Goal: Task Accomplishment & Management: Complete application form

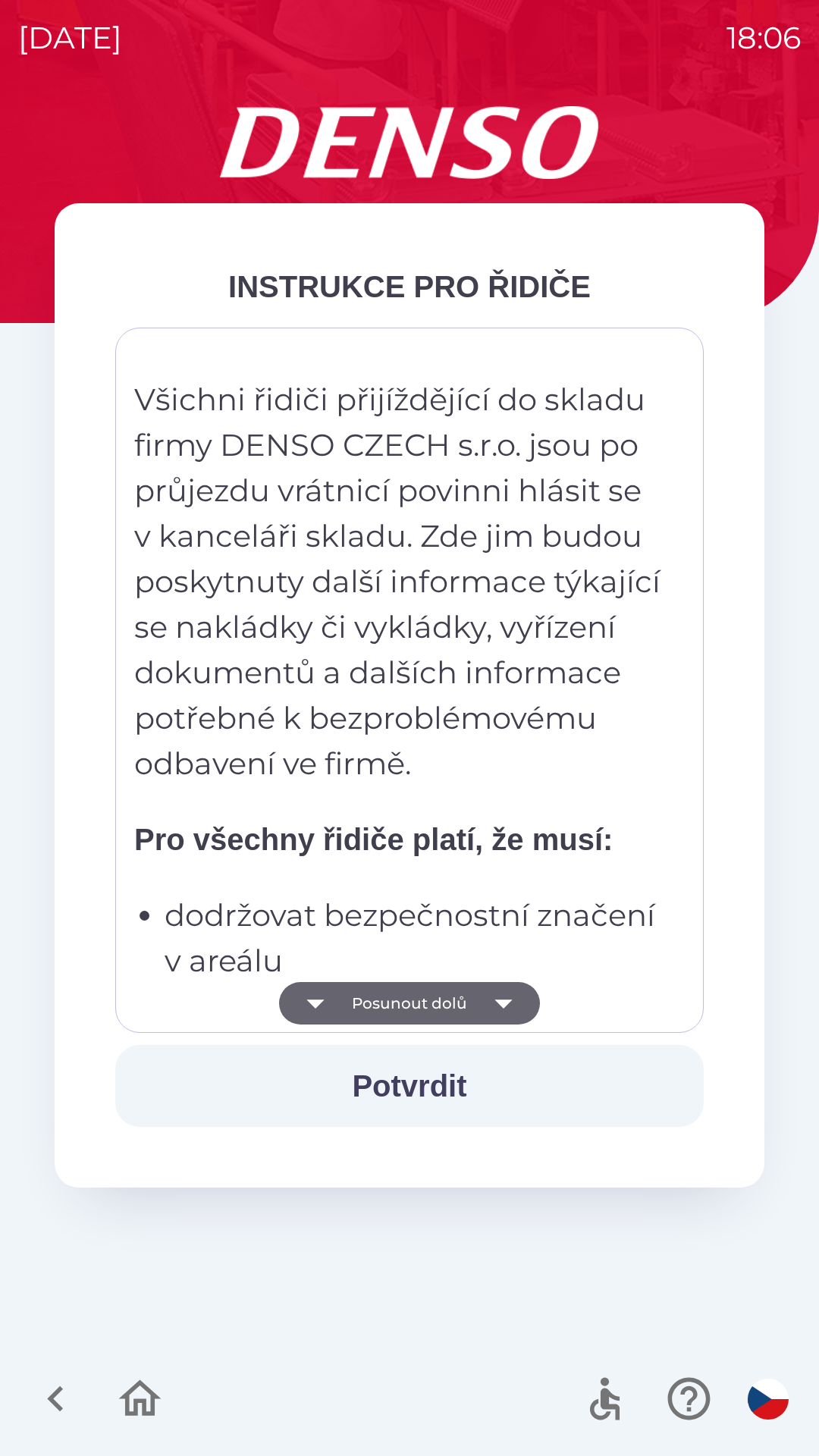
click at [437, 1081] on button "Potvrdit" at bounding box center [410, 1086] width 588 height 82
click at [506, 1000] on icon "button" at bounding box center [504, 1003] width 18 height 9
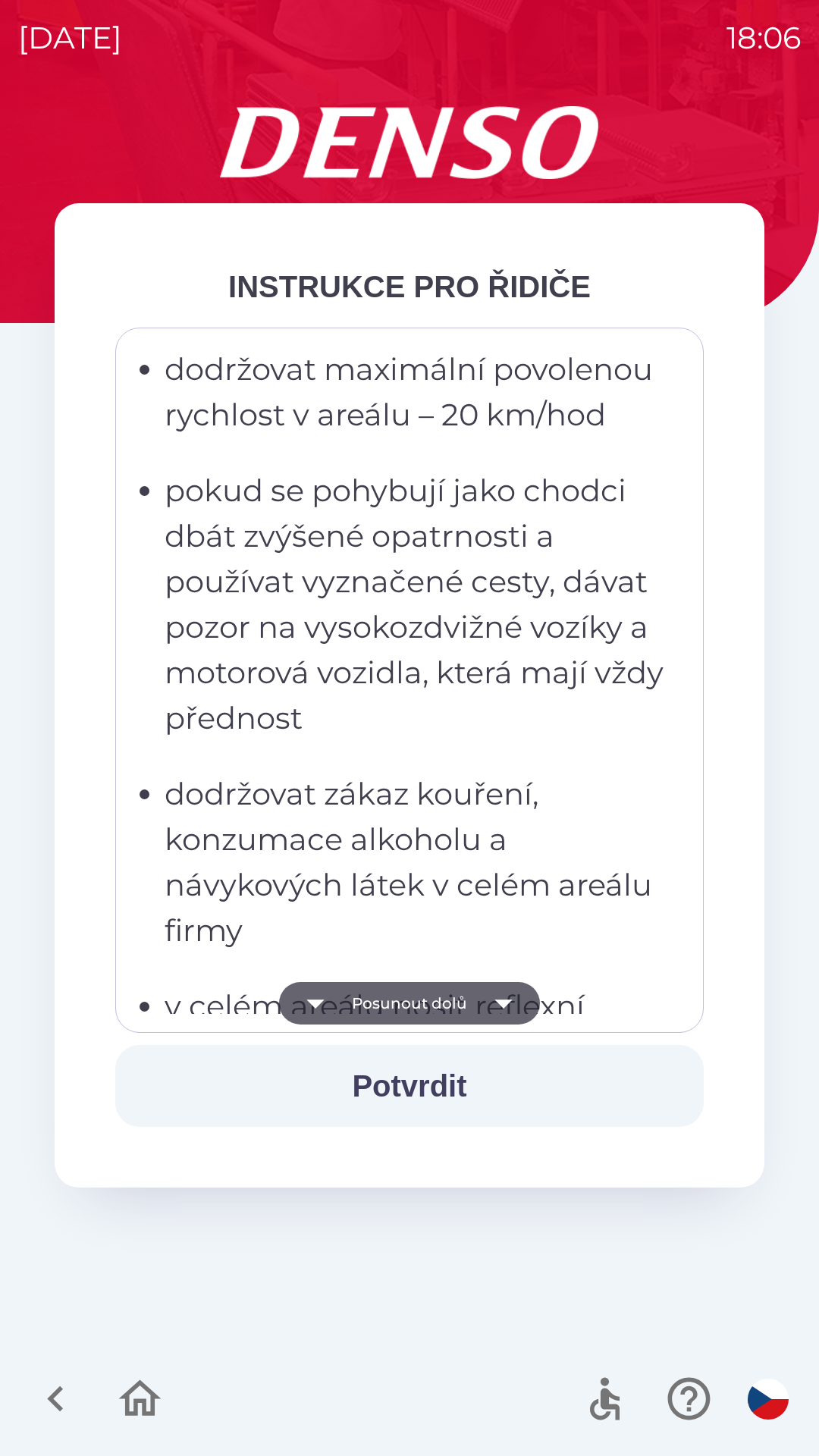
click at [500, 1004] on icon "button" at bounding box center [504, 1003] width 18 height 9
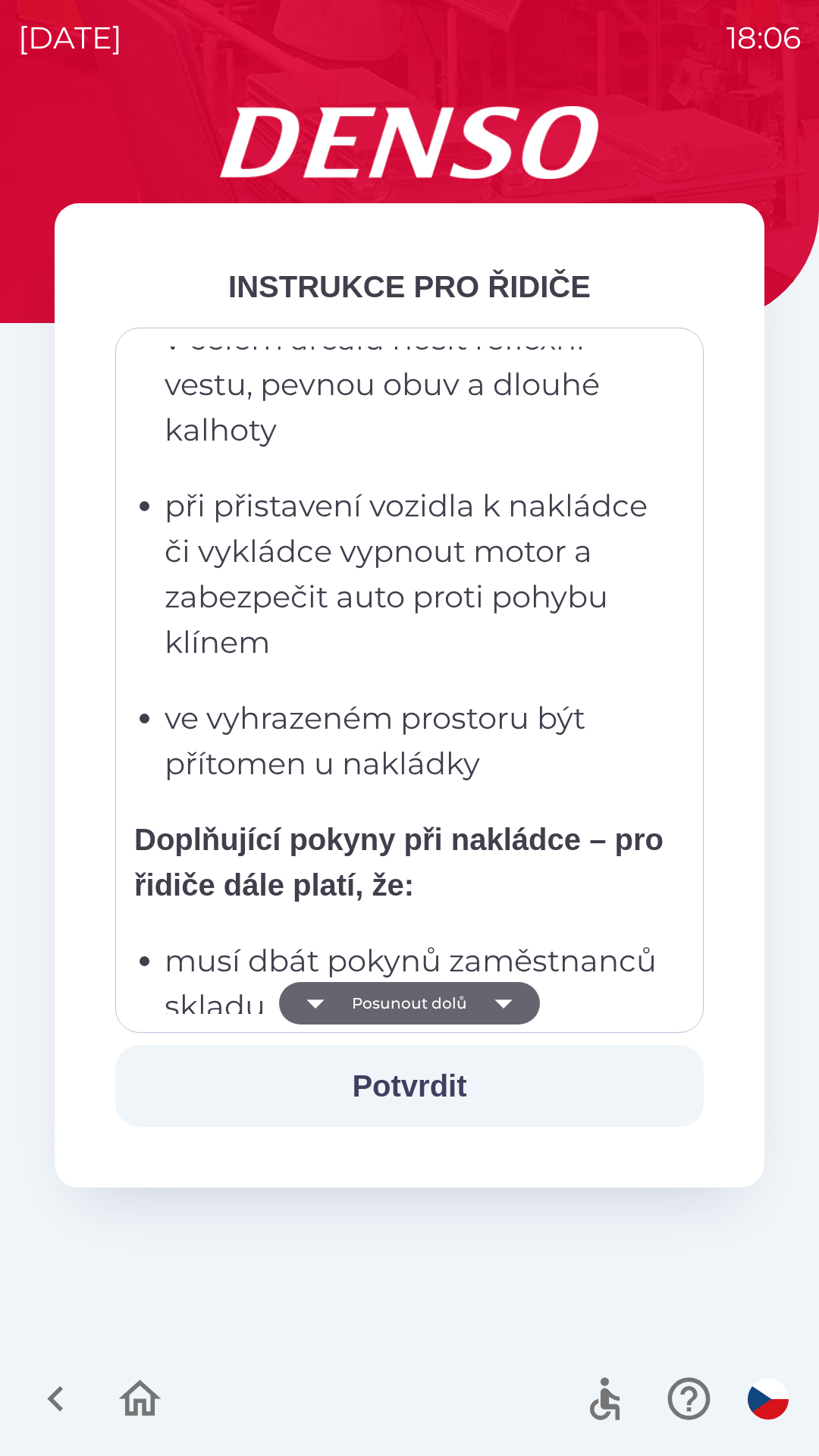
click at [506, 1013] on icon "button" at bounding box center [504, 1003] width 43 height 43
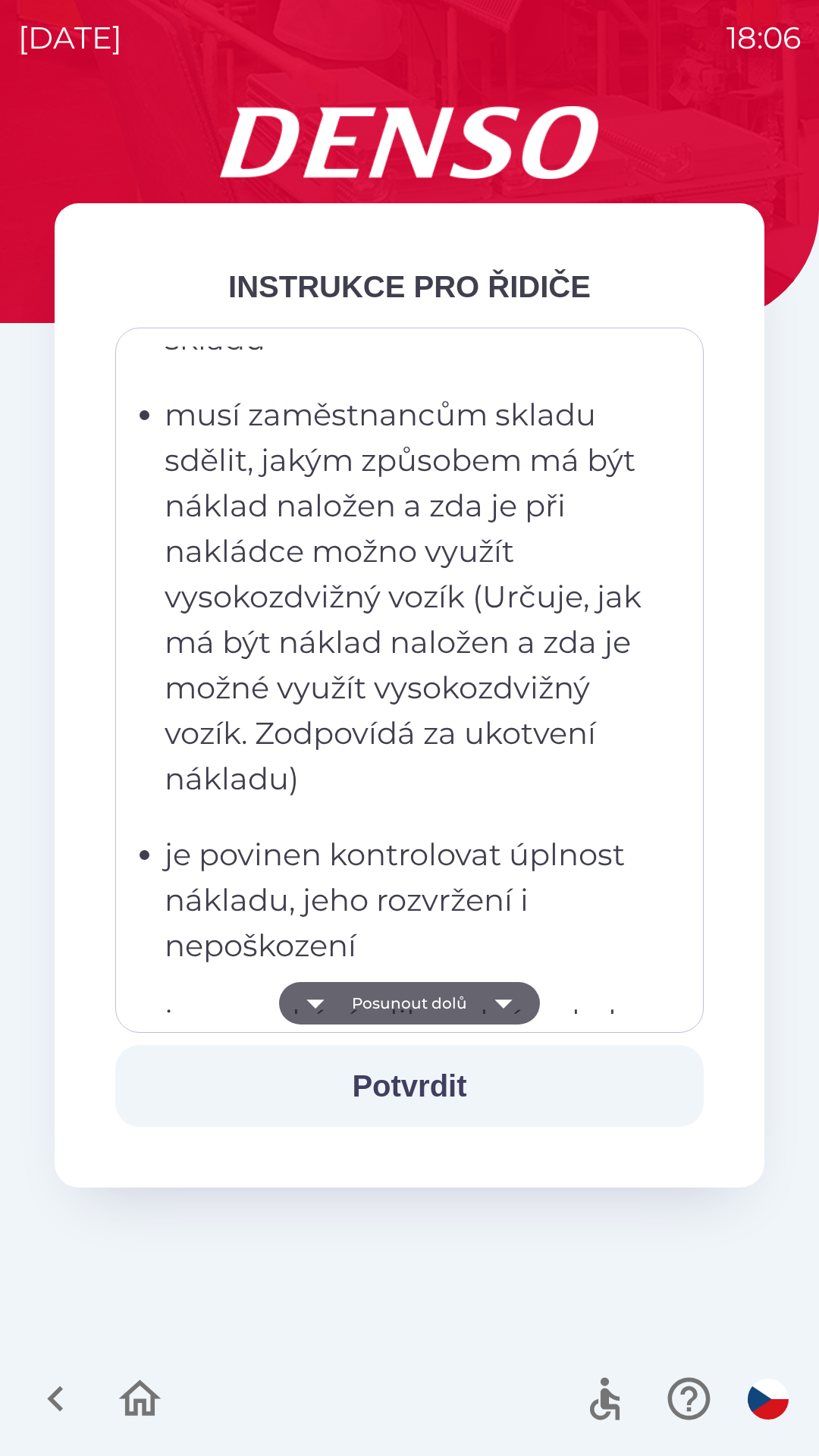
click at [504, 990] on icon "button" at bounding box center [504, 1003] width 43 height 43
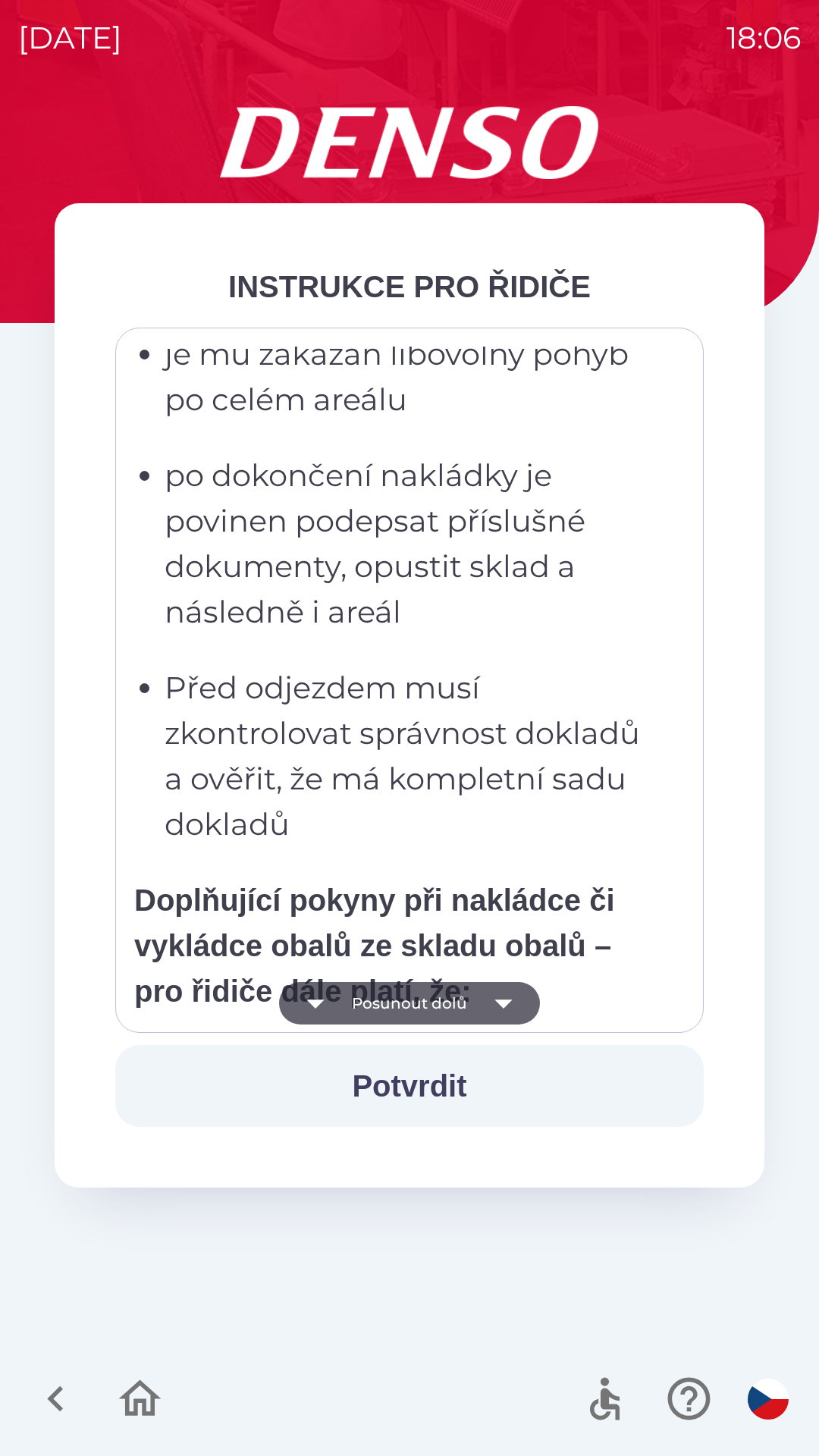
click at [436, 1082] on button "Potvrdit" at bounding box center [410, 1086] width 588 height 82
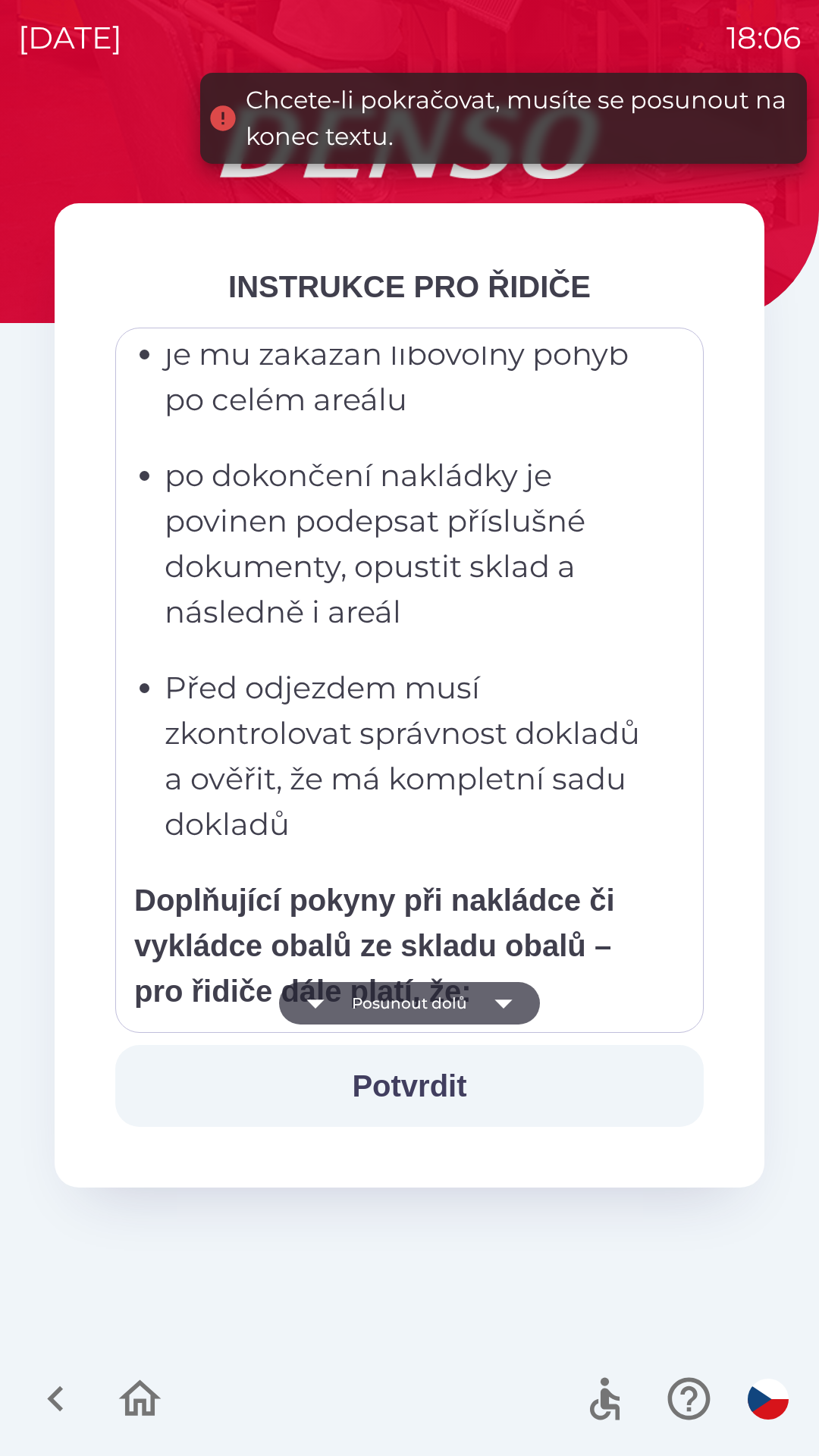
click at [434, 1088] on button "Potvrdit" at bounding box center [410, 1086] width 588 height 82
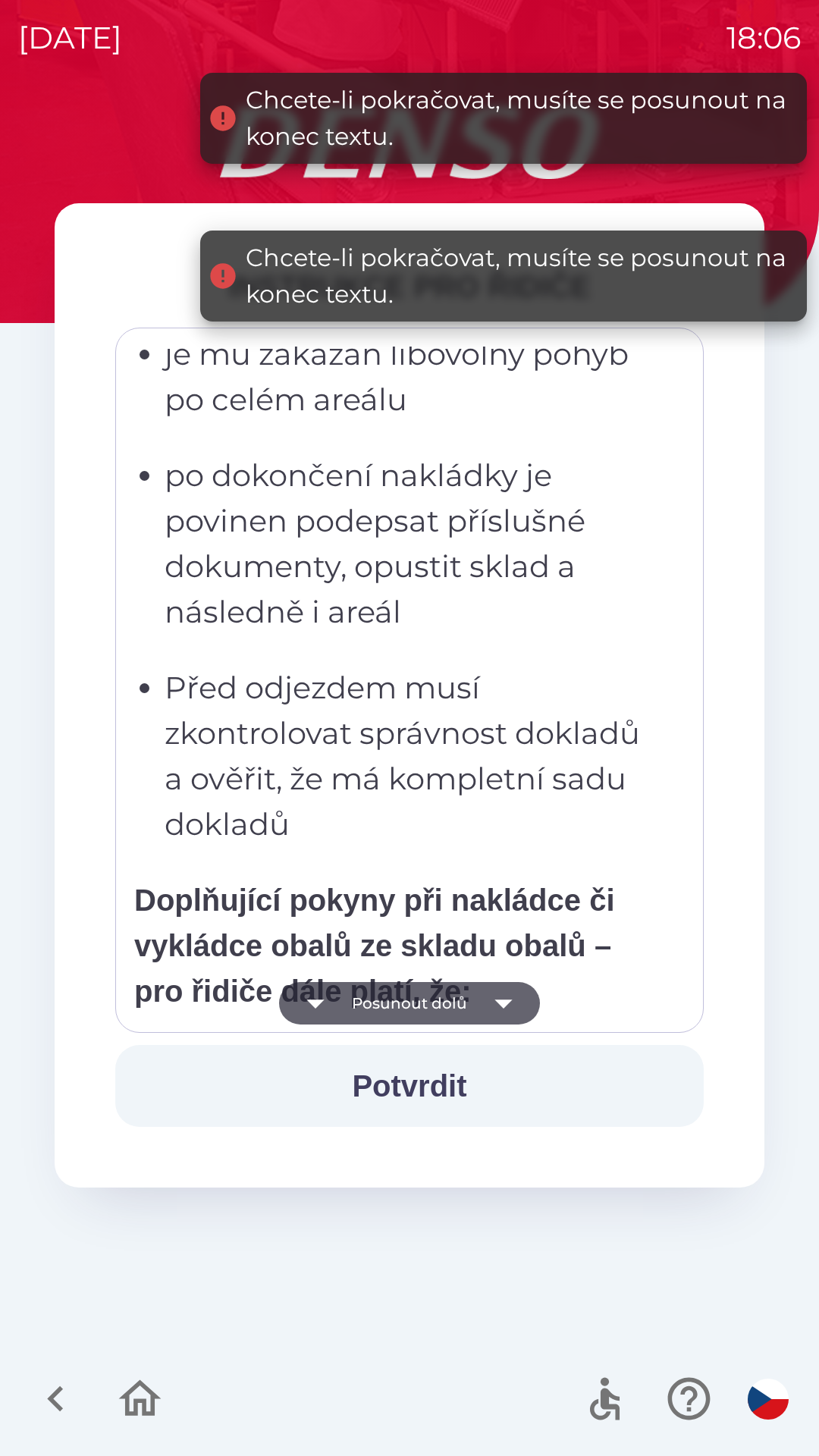
click at [501, 999] on icon "button" at bounding box center [504, 1003] width 43 height 43
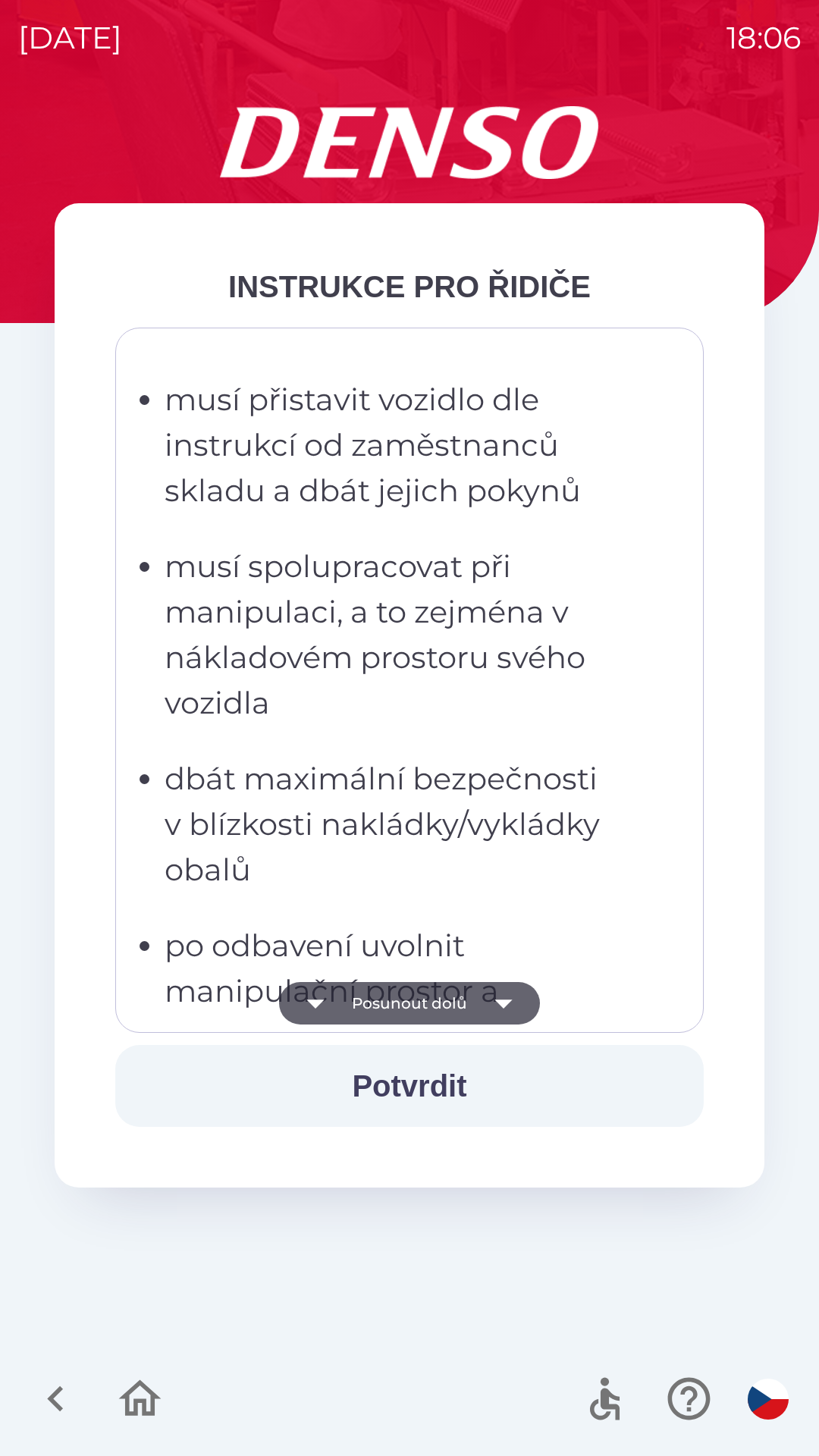
click at [497, 999] on icon "button" at bounding box center [504, 1003] width 43 height 43
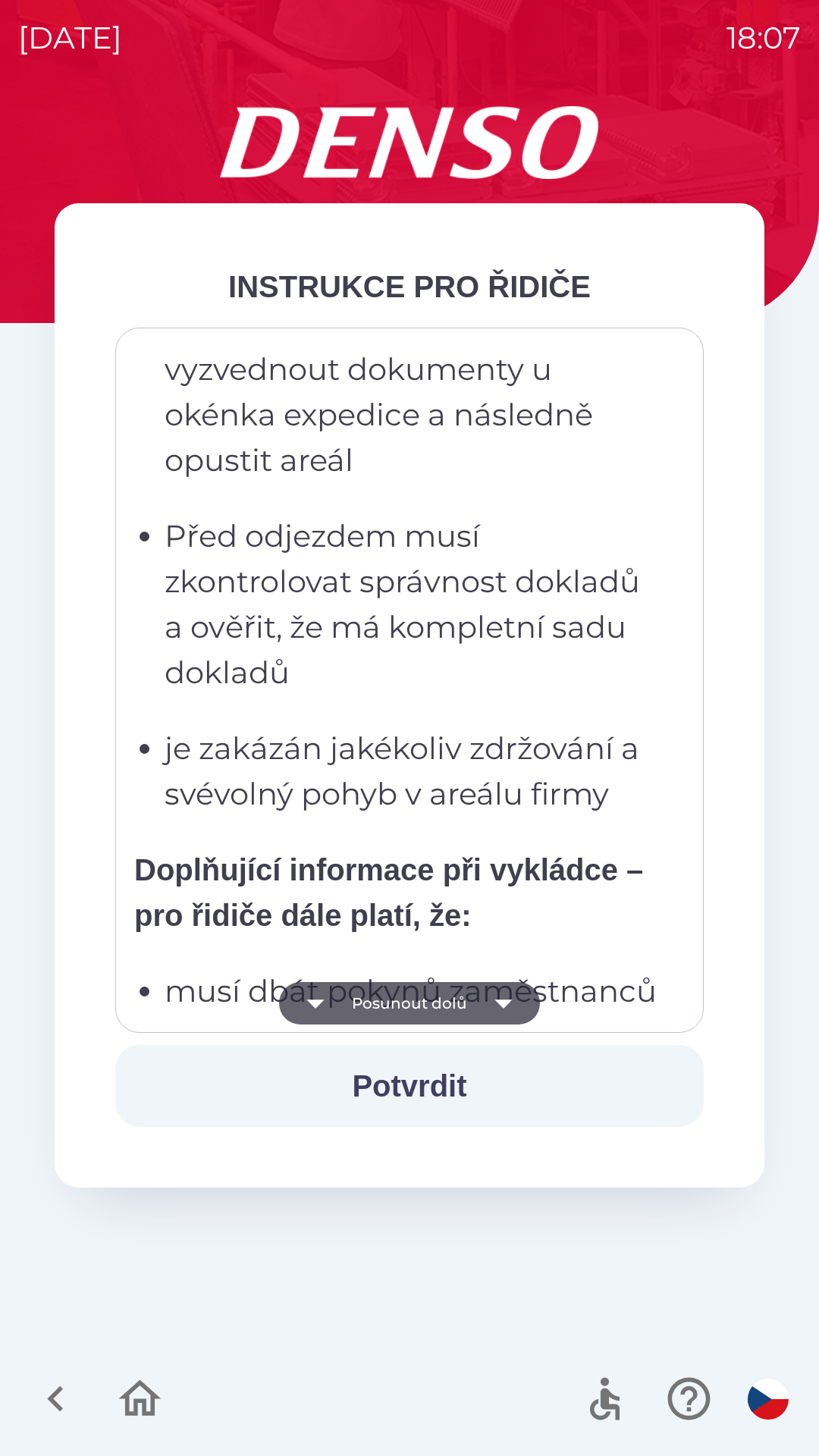
click at [434, 1088] on button "Potvrdit" at bounding box center [410, 1086] width 588 height 82
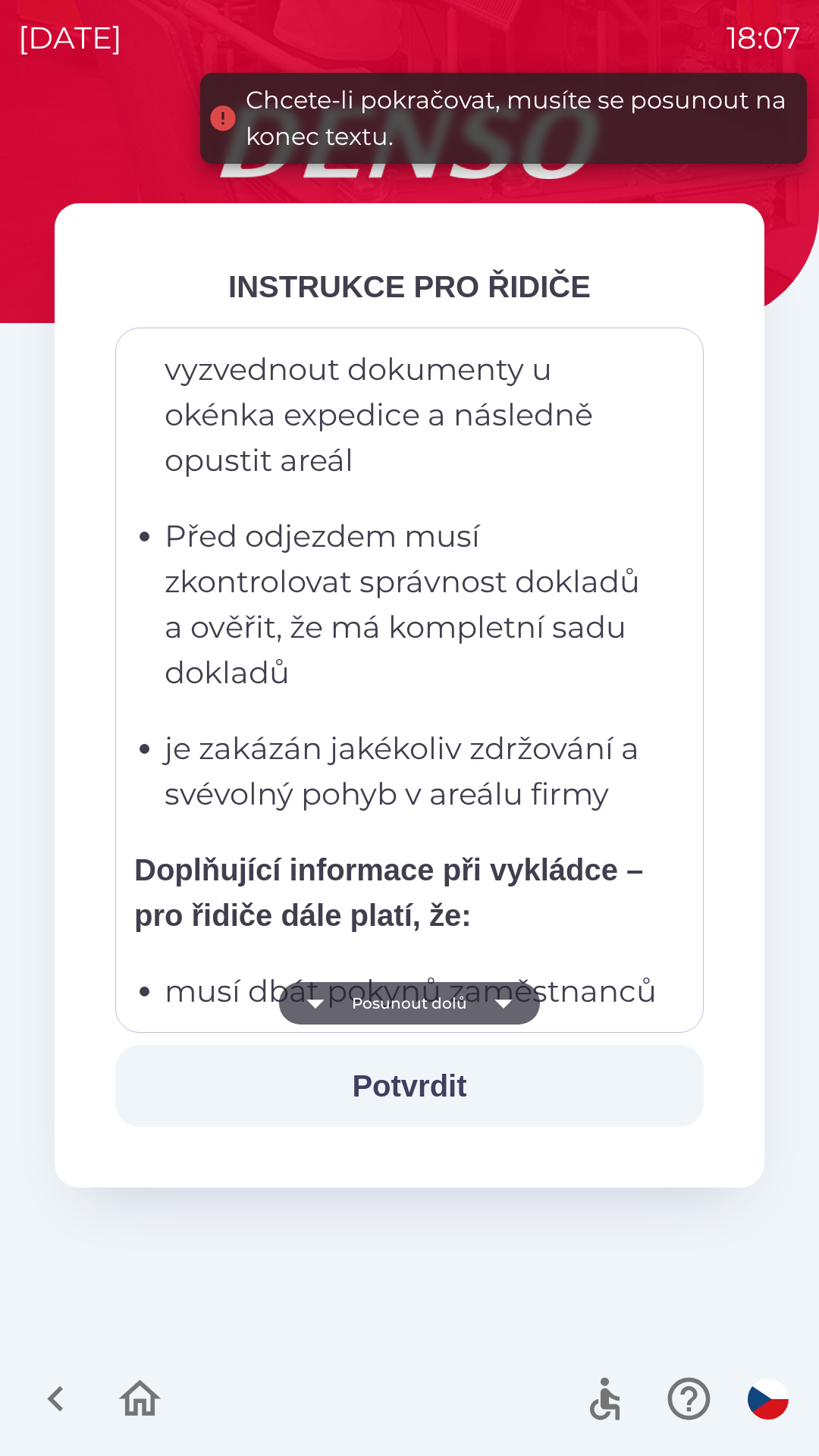
click at [407, 1089] on button "Potvrdit" at bounding box center [410, 1086] width 588 height 82
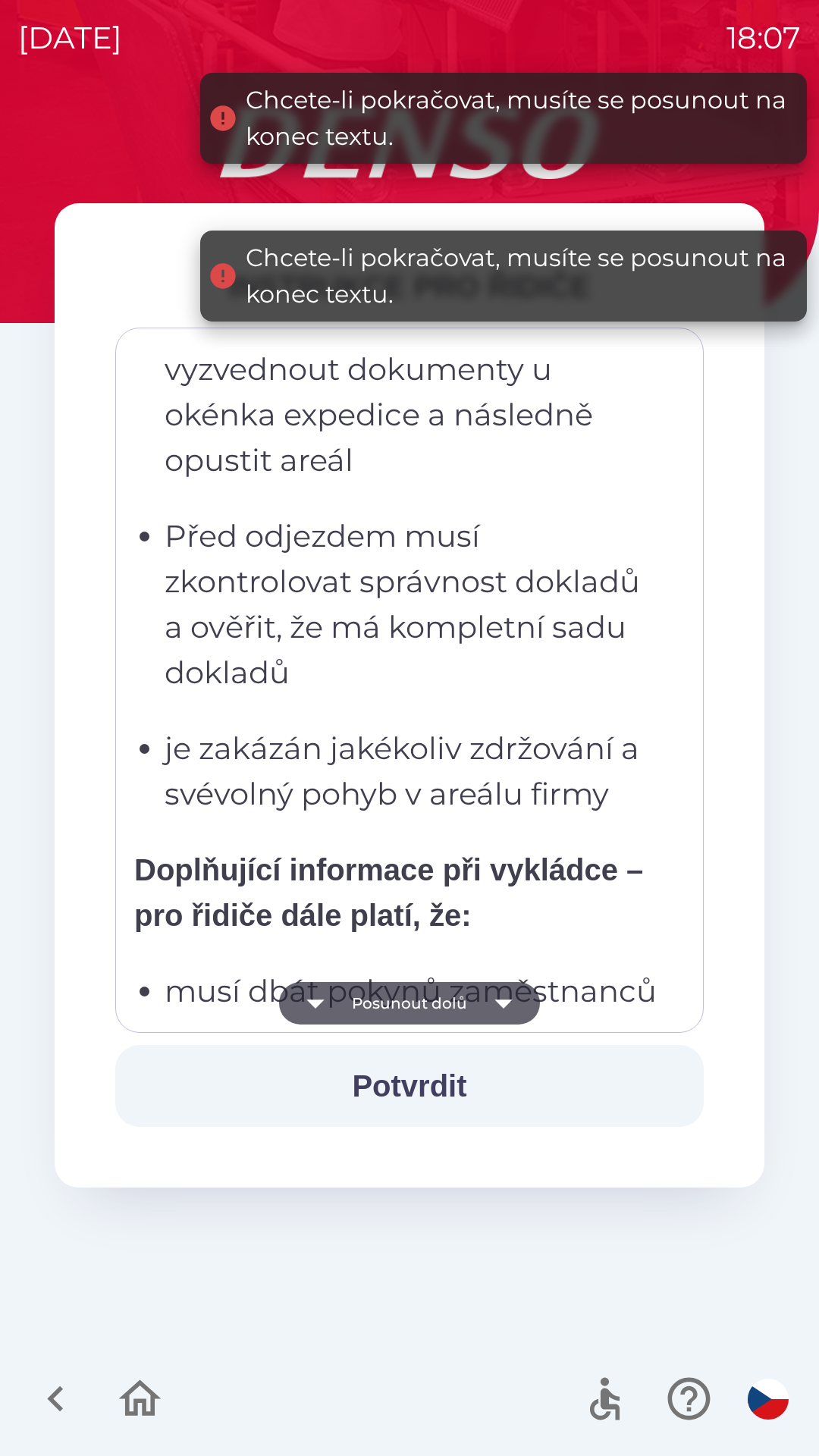
click at [410, 1085] on button "Potvrdit" at bounding box center [410, 1086] width 588 height 82
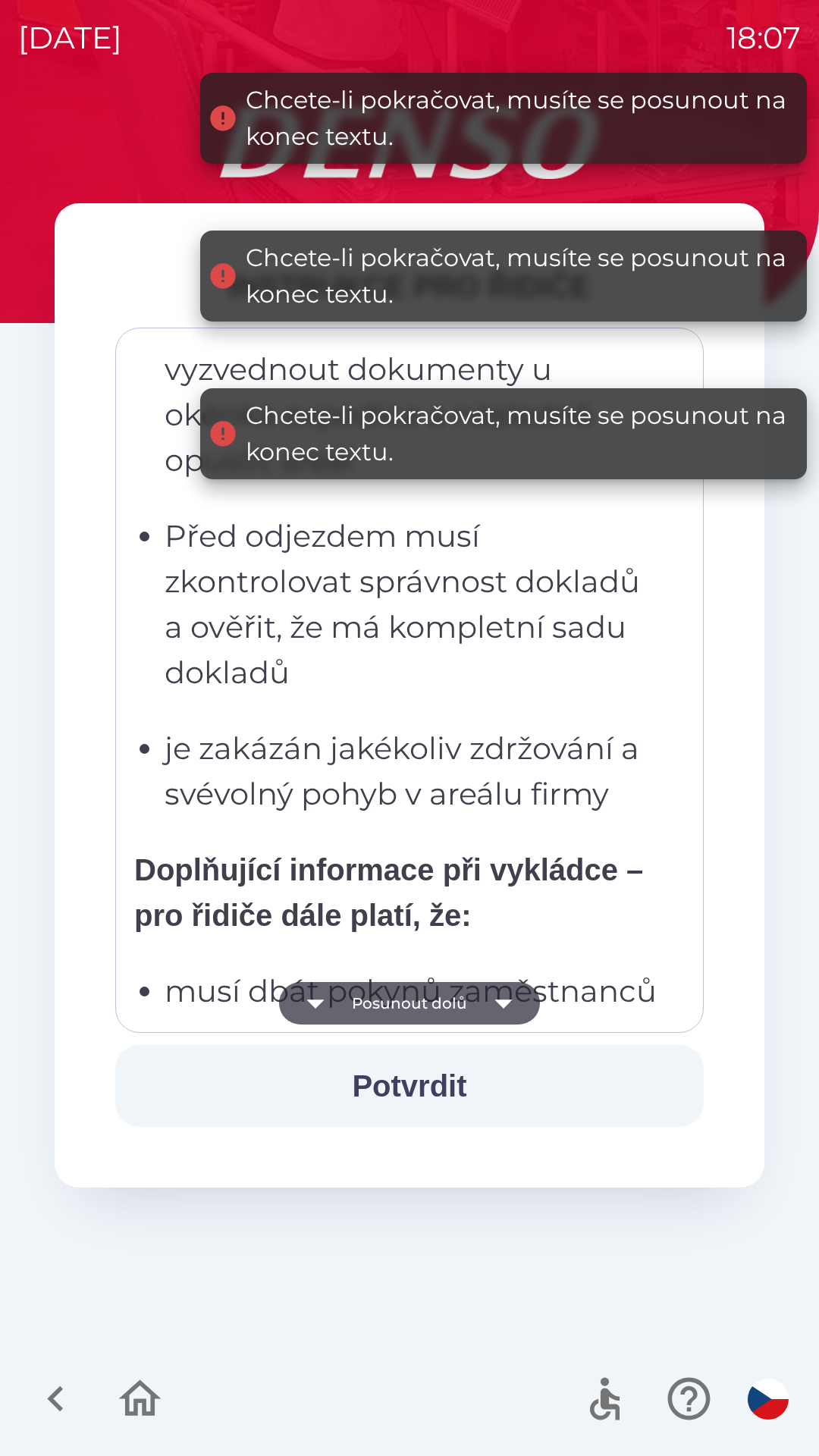
click at [503, 1006] on icon "button" at bounding box center [504, 1003] width 18 height 9
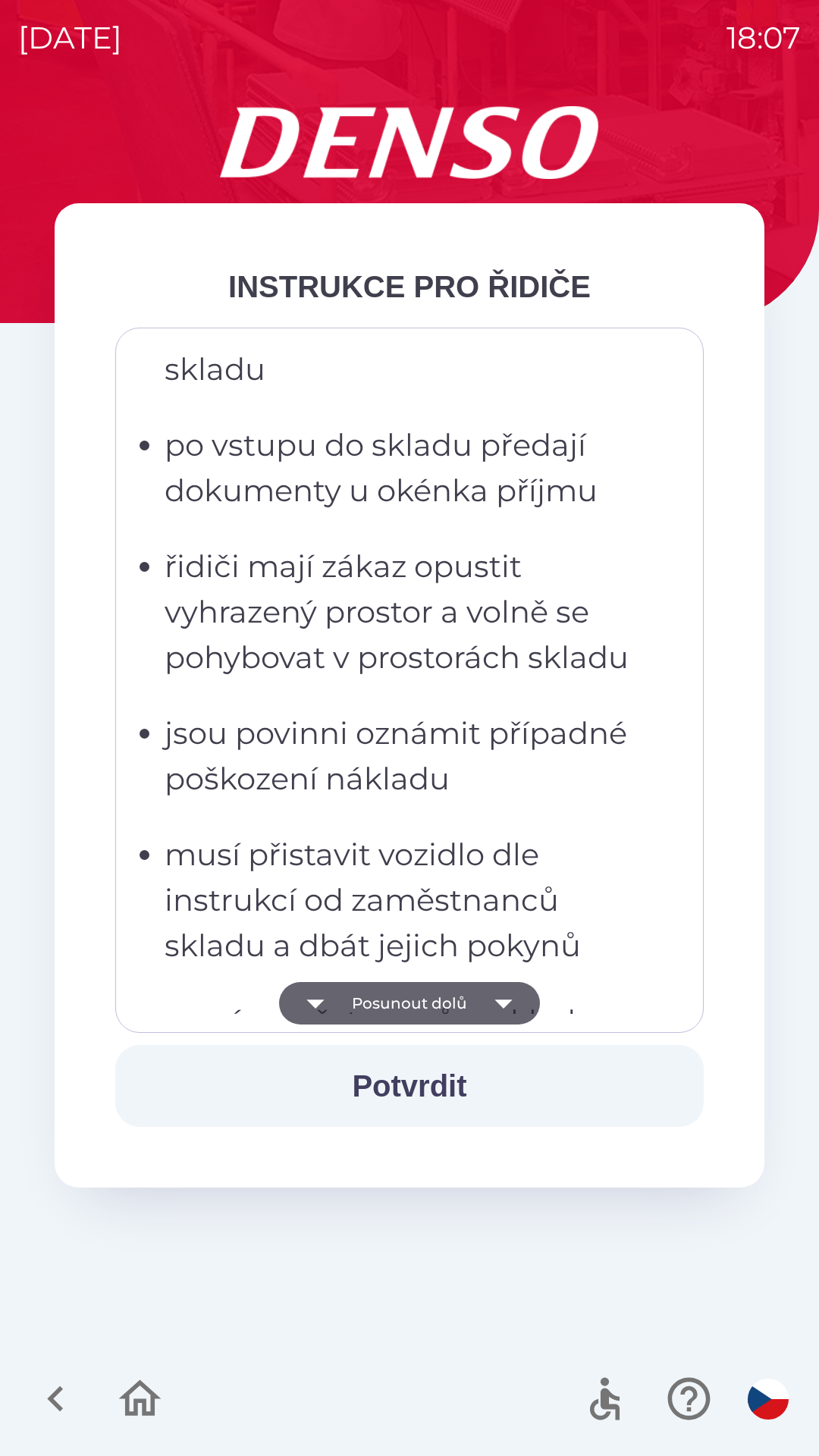
click at [510, 1002] on icon "button" at bounding box center [504, 1003] width 43 height 43
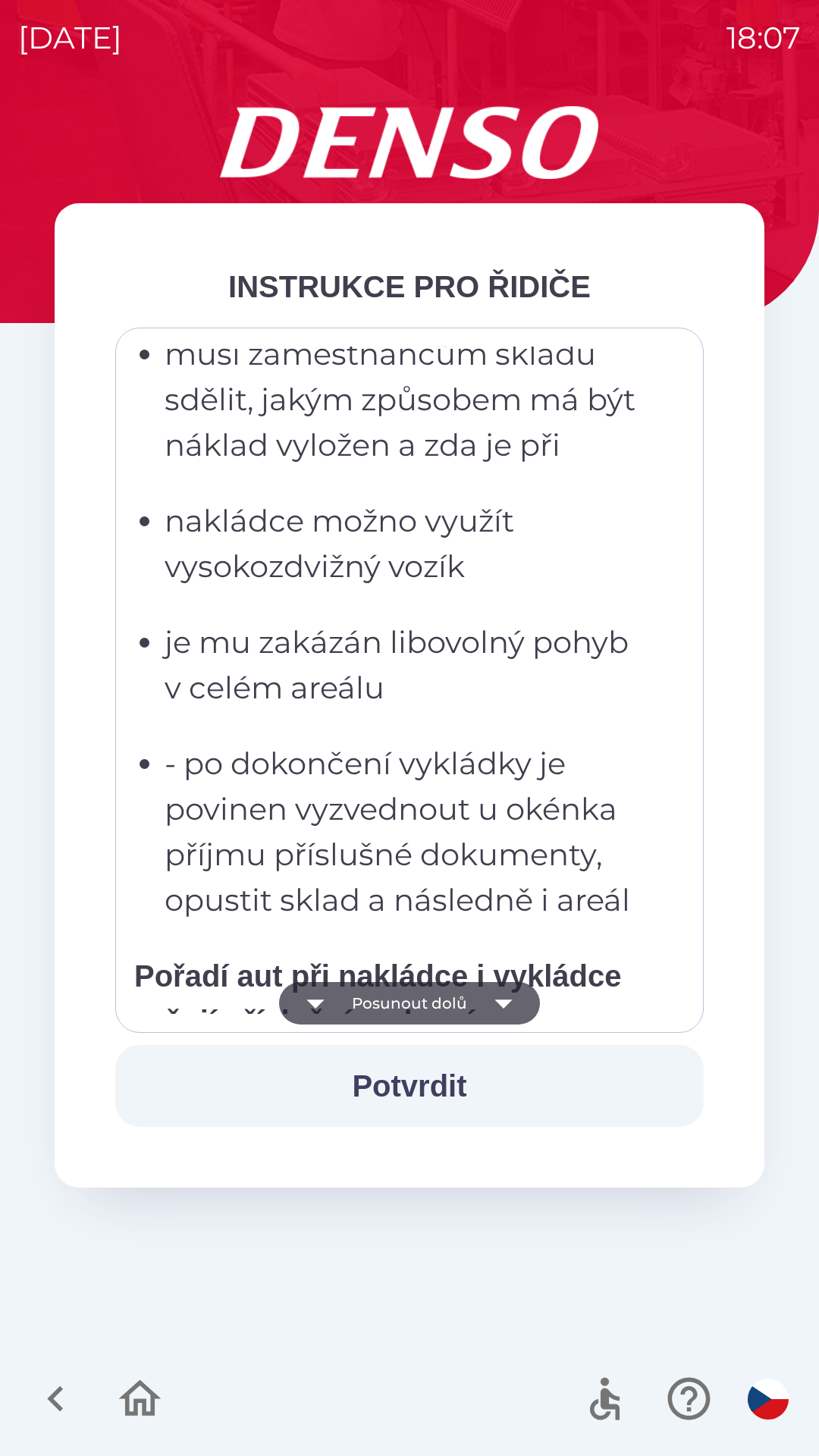
click at [502, 1001] on icon "button" at bounding box center [504, 1003] width 18 height 9
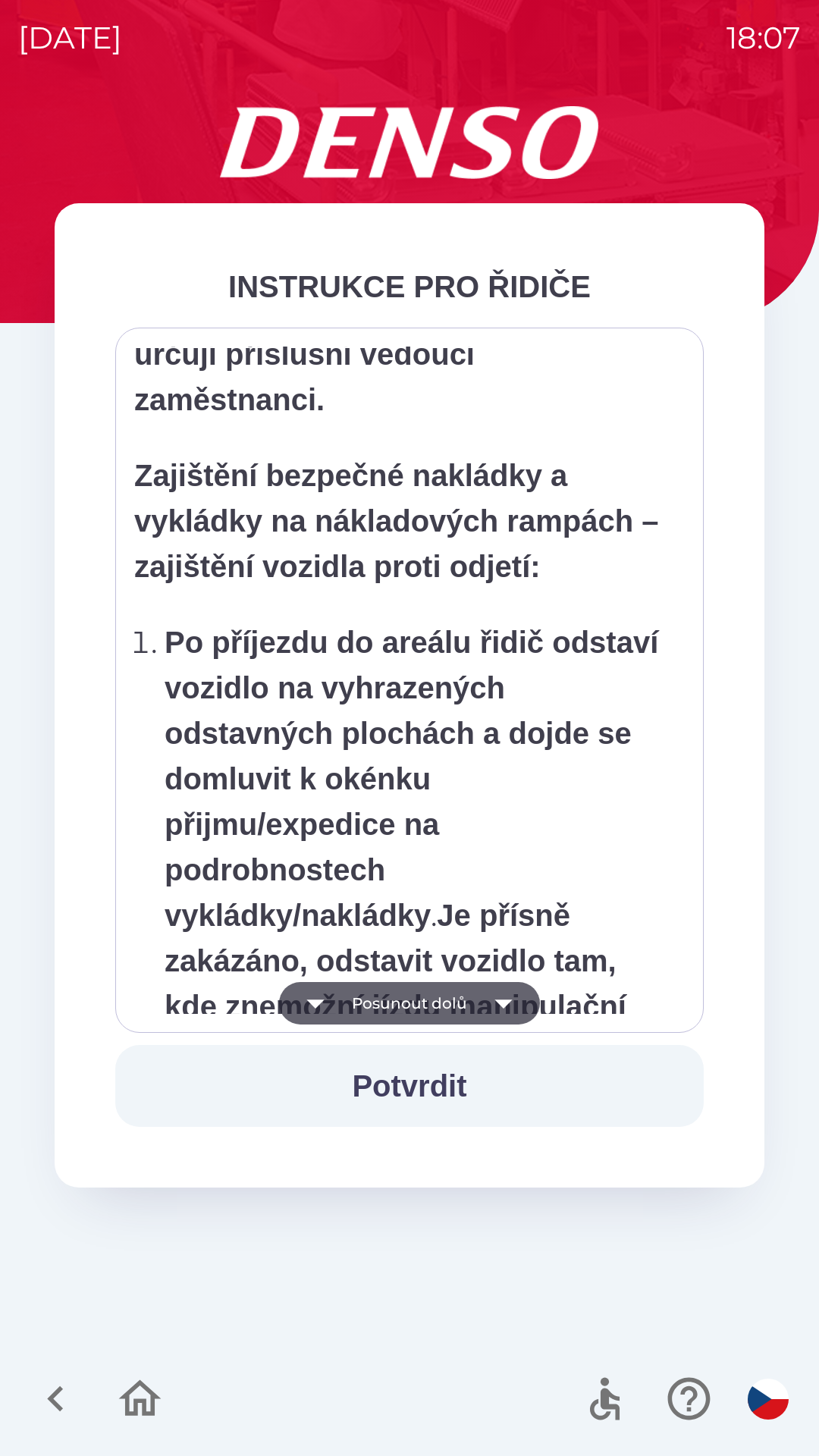
click at [499, 1010] on icon "button" at bounding box center [504, 1003] width 43 height 43
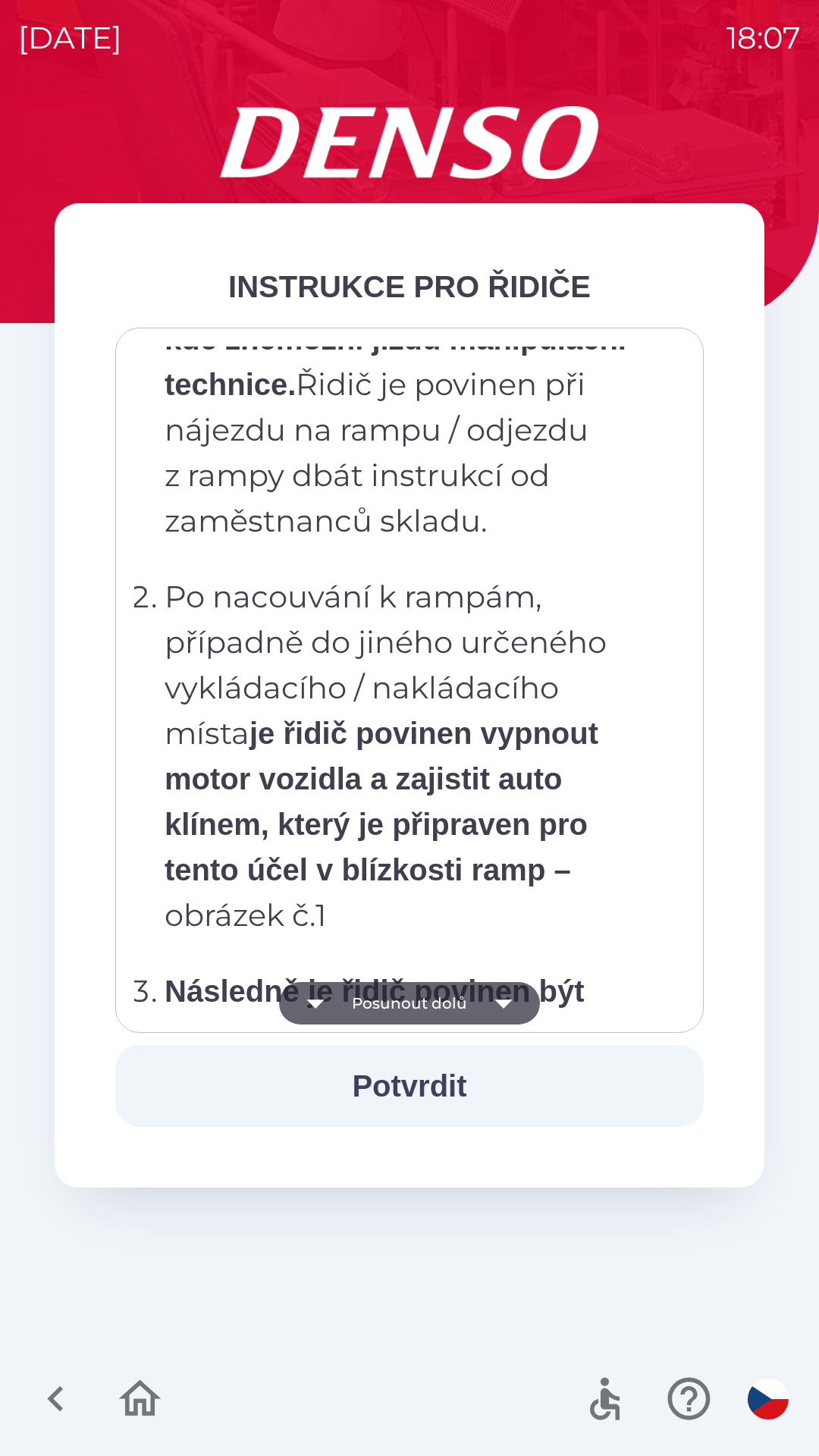
click at [499, 998] on icon "button" at bounding box center [504, 1003] width 43 height 43
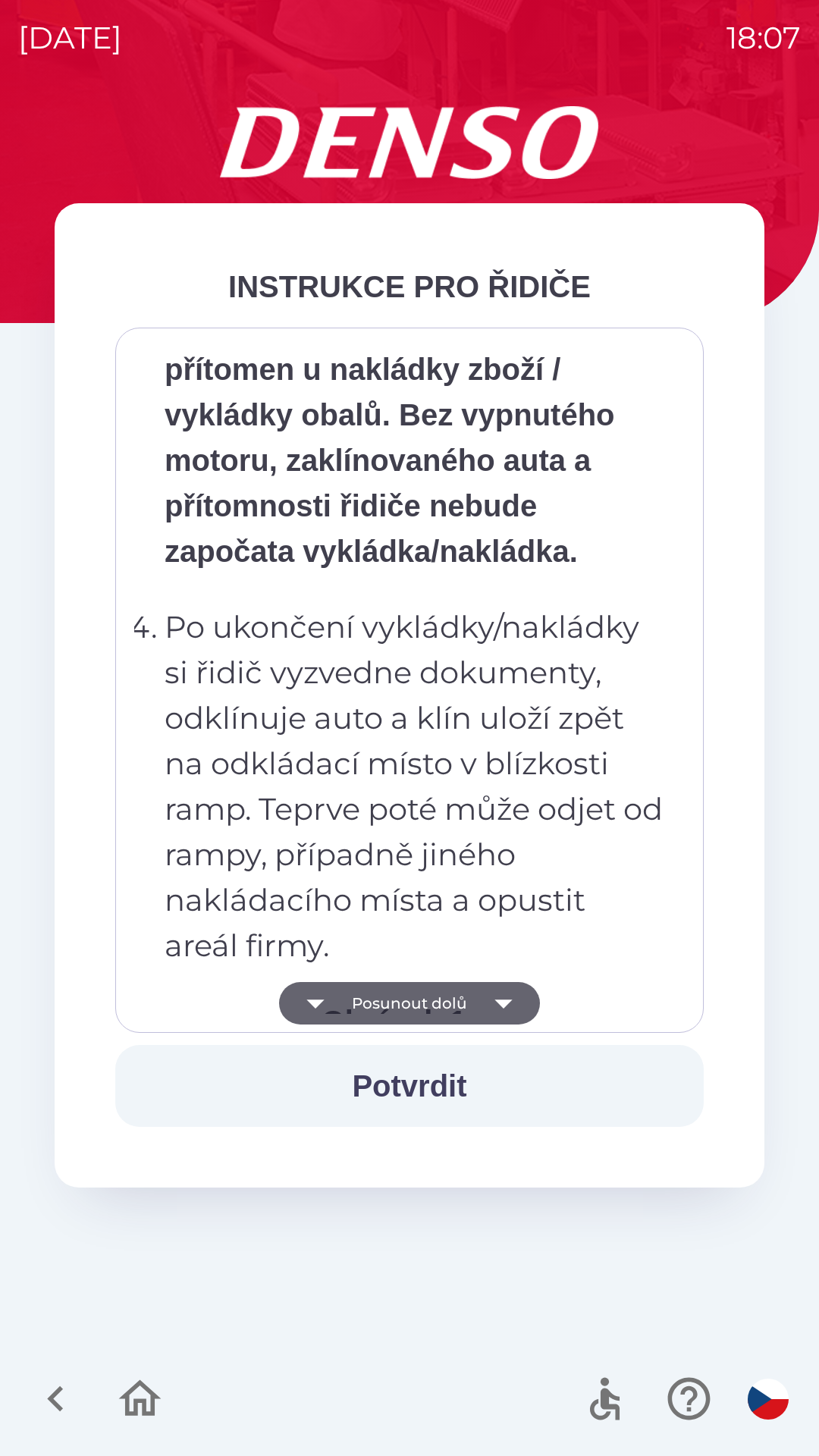
click at [506, 998] on icon "button" at bounding box center [504, 1003] width 43 height 43
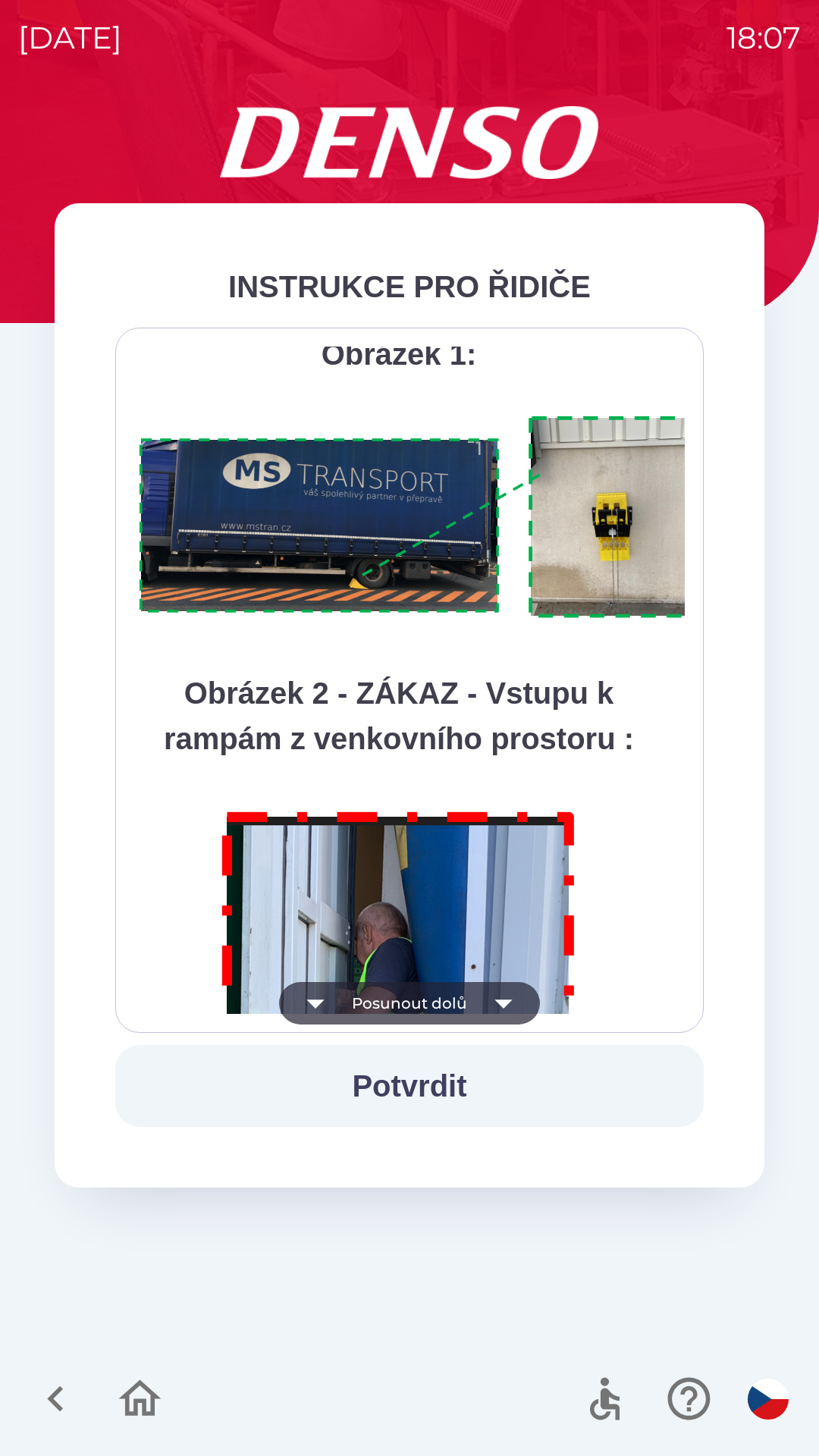
click at [501, 1002] on icon "button" at bounding box center [504, 1003] width 18 height 9
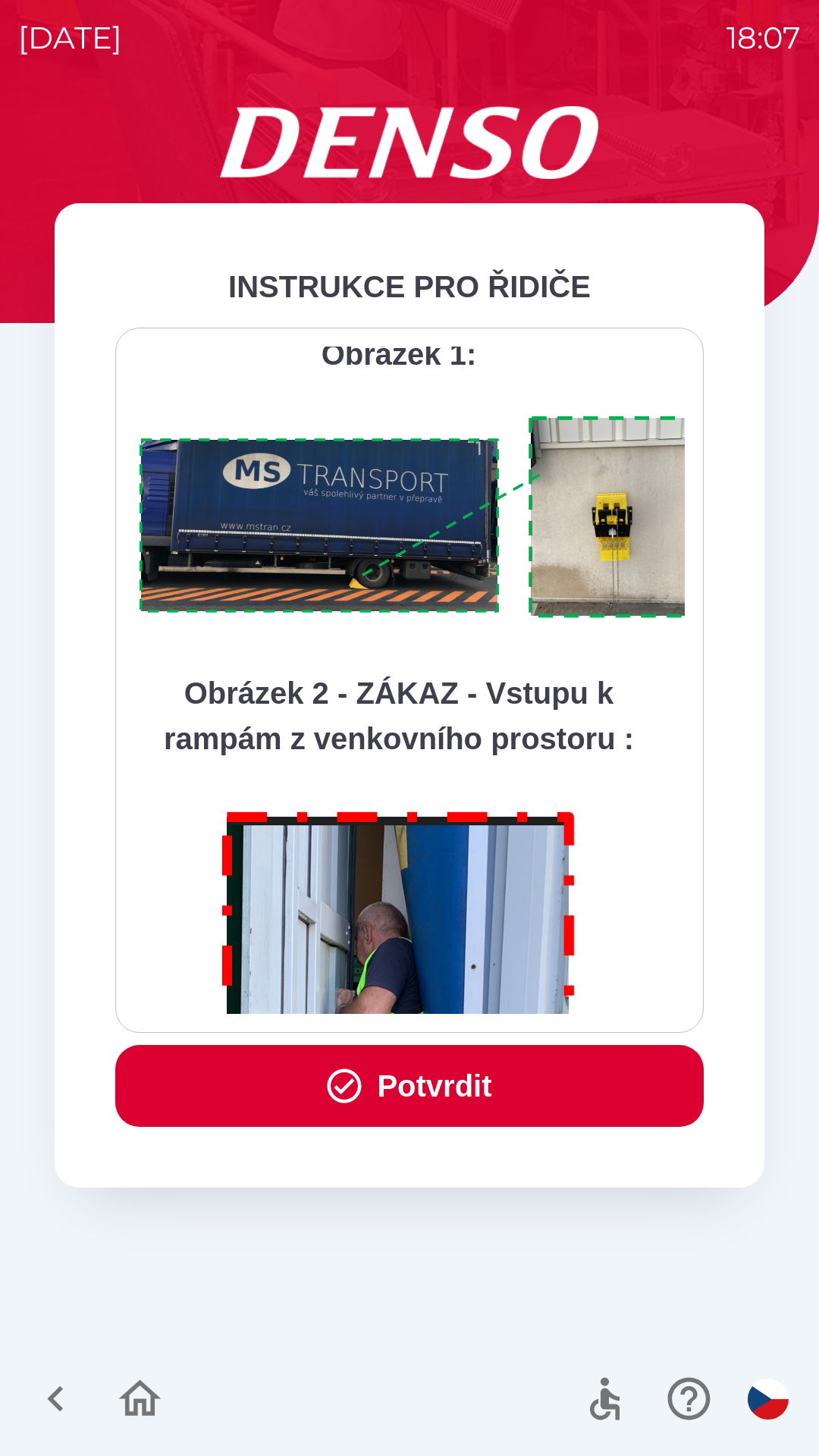
scroll to position [8522, 0]
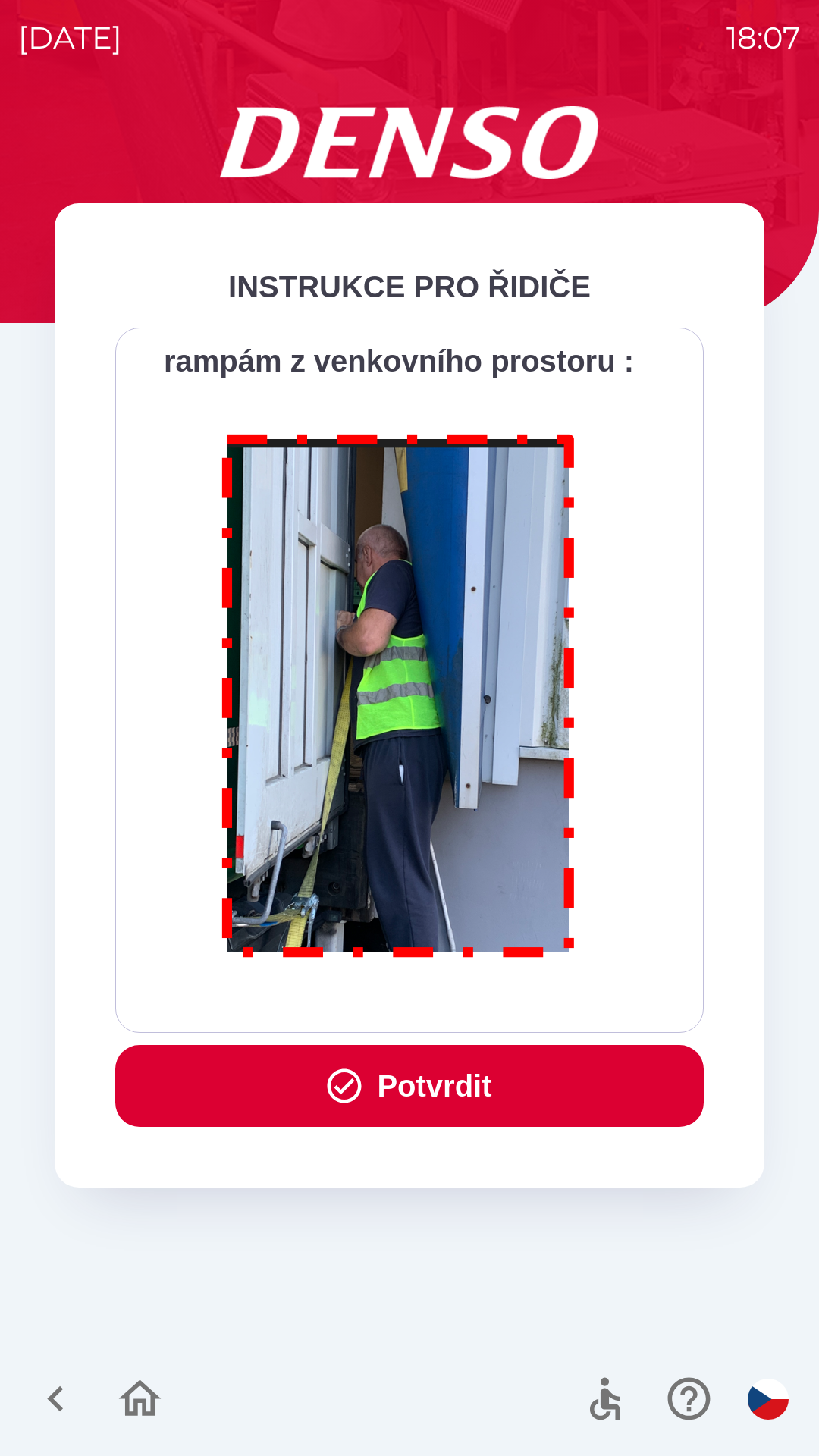
click at [470, 1079] on button "Potvrdit" at bounding box center [410, 1086] width 588 height 82
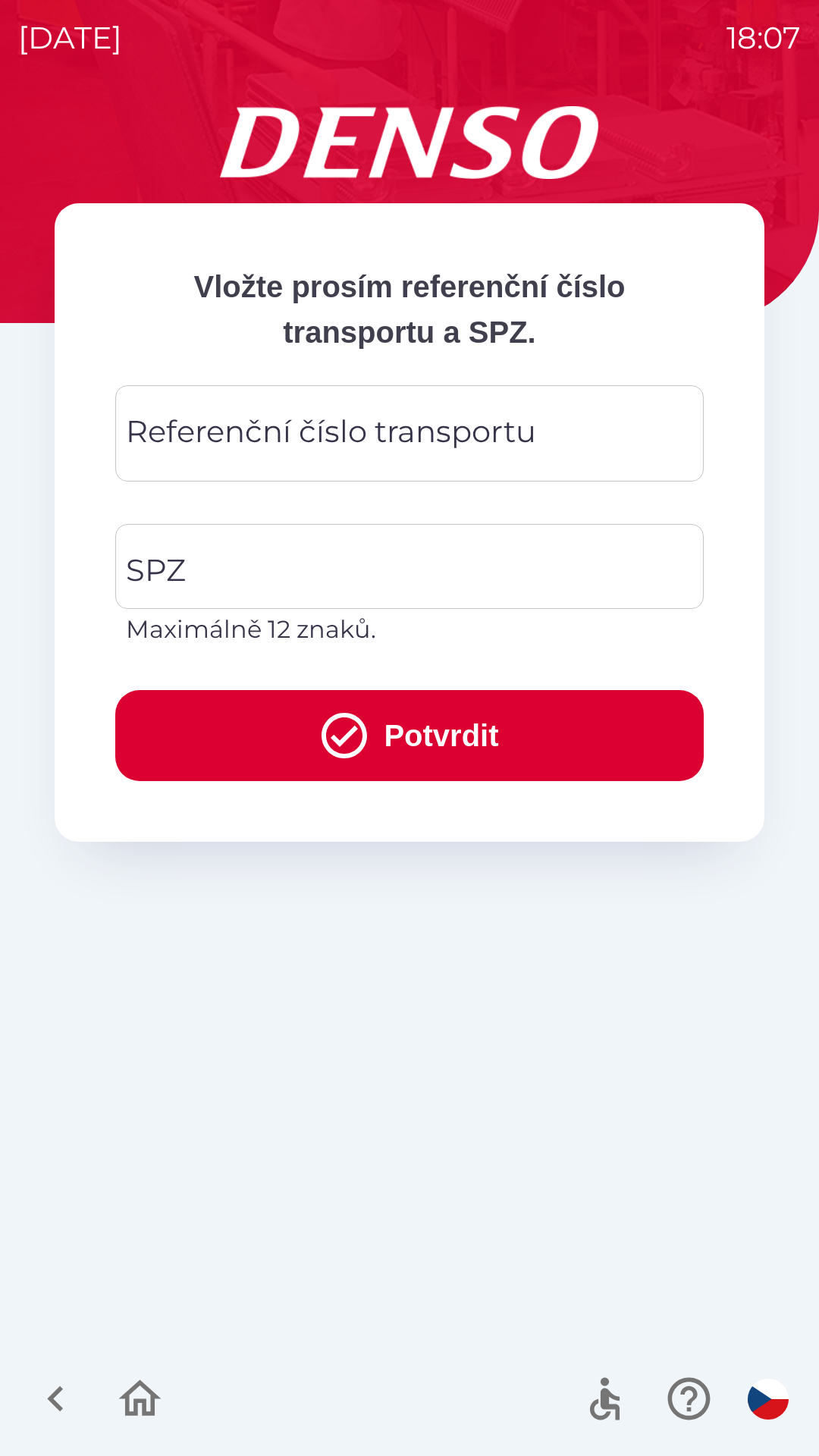
click at [455, 738] on button "Potvrdit" at bounding box center [410, 735] width 588 height 91
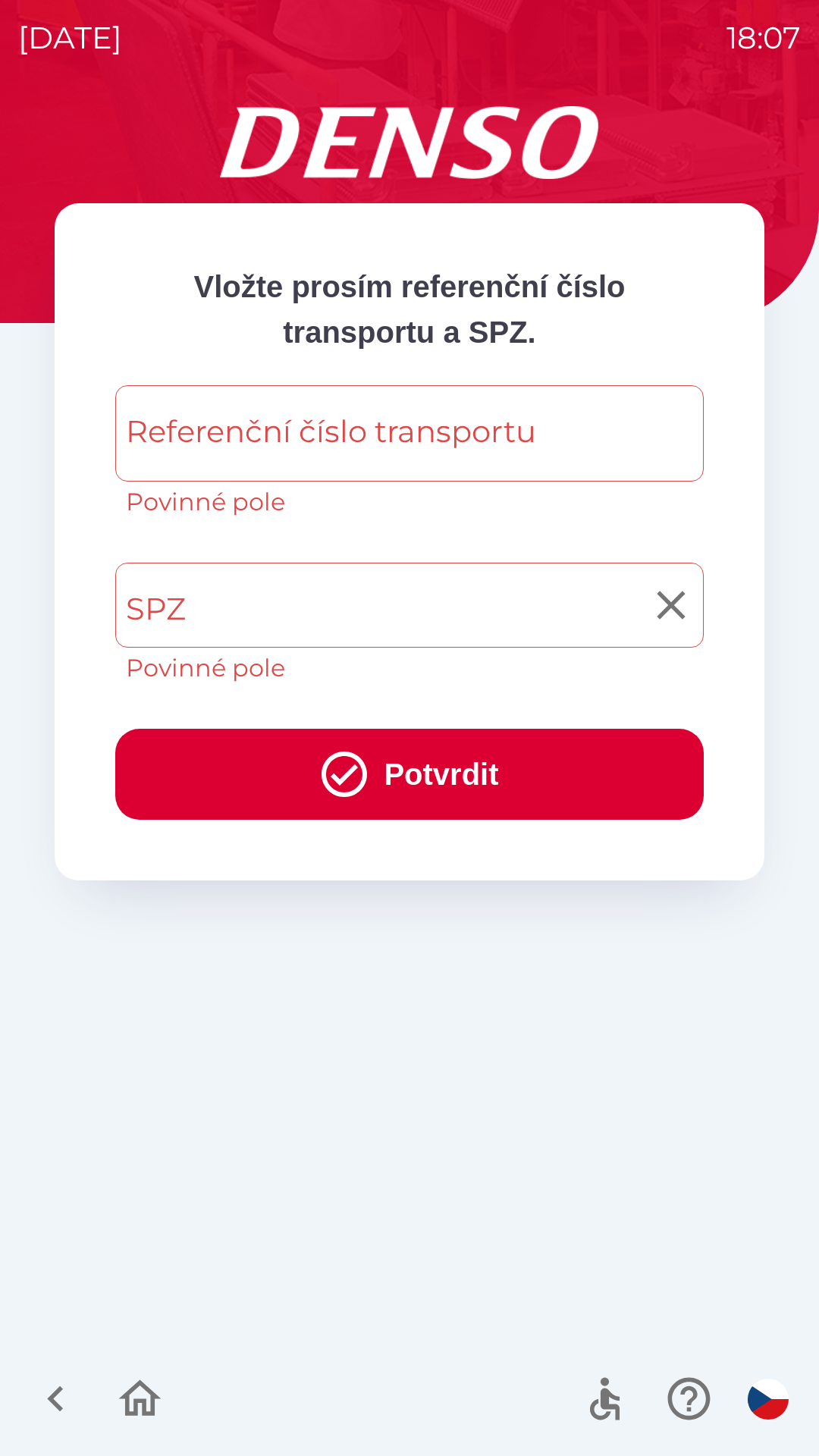
click at [308, 596] on input "SPZ" at bounding box center [398, 605] width 552 height 71
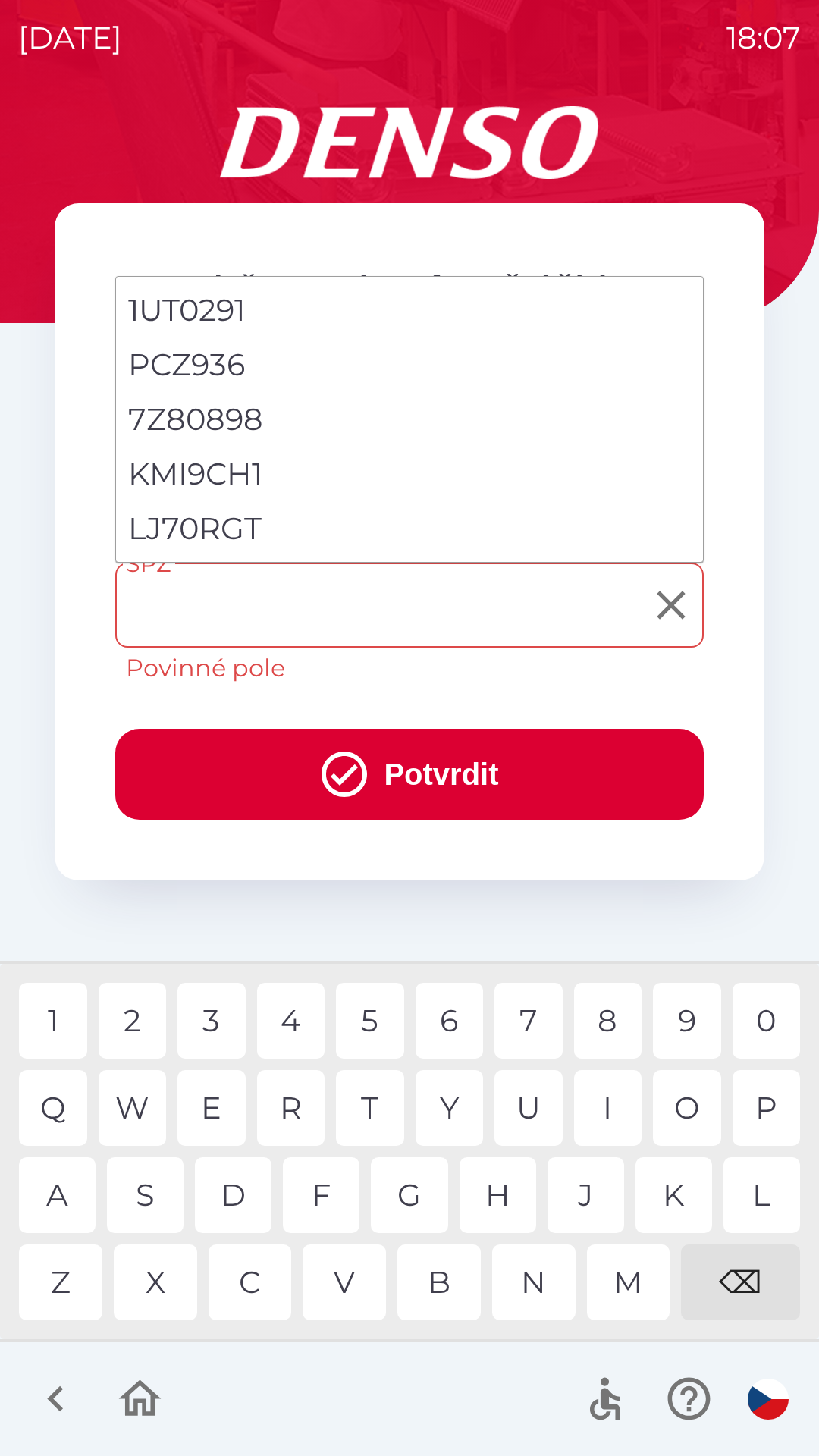
click at [239, 532] on li "LJ70RGT" at bounding box center [410, 529] width 587 height 55
type input "*******"
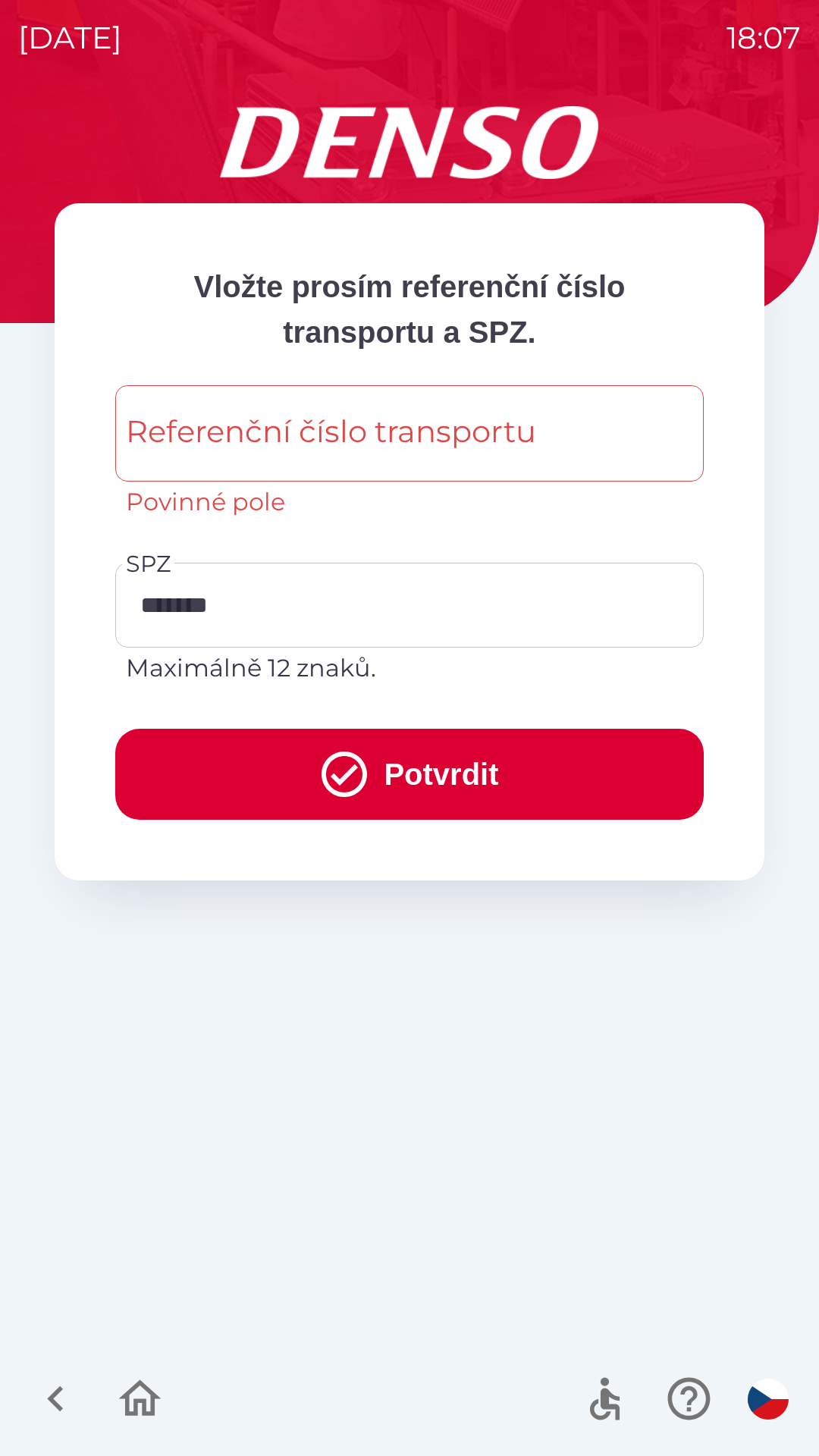
click at [449, 774] on button "Potvrdit" at bounding box center [410, 774] width 588 height 91
click at [335, 773] on icon "submit" at bounding box center [344, 774] width 55 height 55
click at [335, 774] on icon "submit" at bounding box center [344, 774] width 55 height 55
click at [343, 771] on icon "submit" at bounding box center [344, 774] width 45 height 45
click at [347, 773] on icon "submit" at bounding box center [344, 774] width 45 height 45
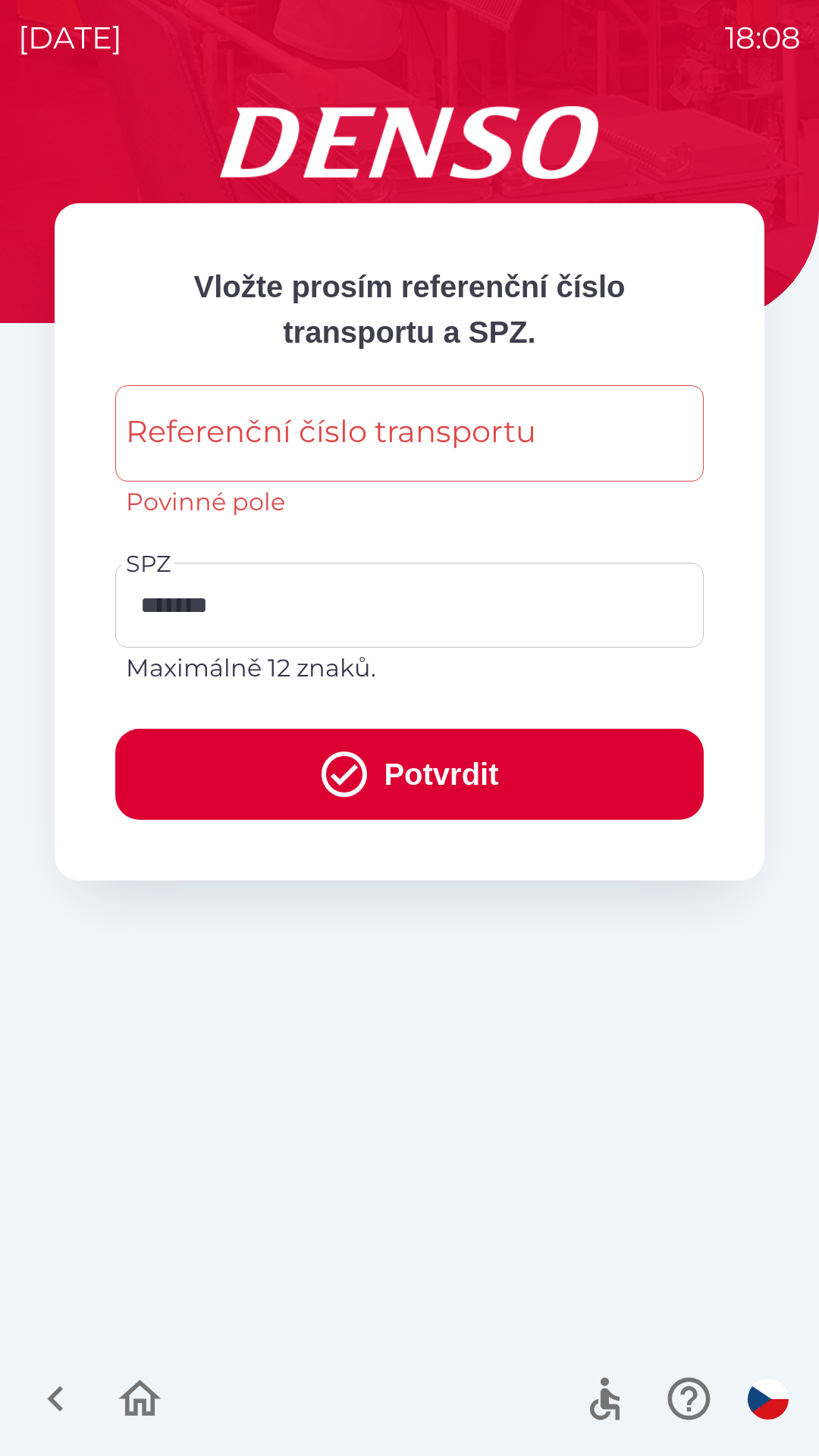
click at [417, 429] on div "Referenční číslo transportu Referenční číslo transportu Povinné pole" at bounding box center [410, 453] width 588 height 135
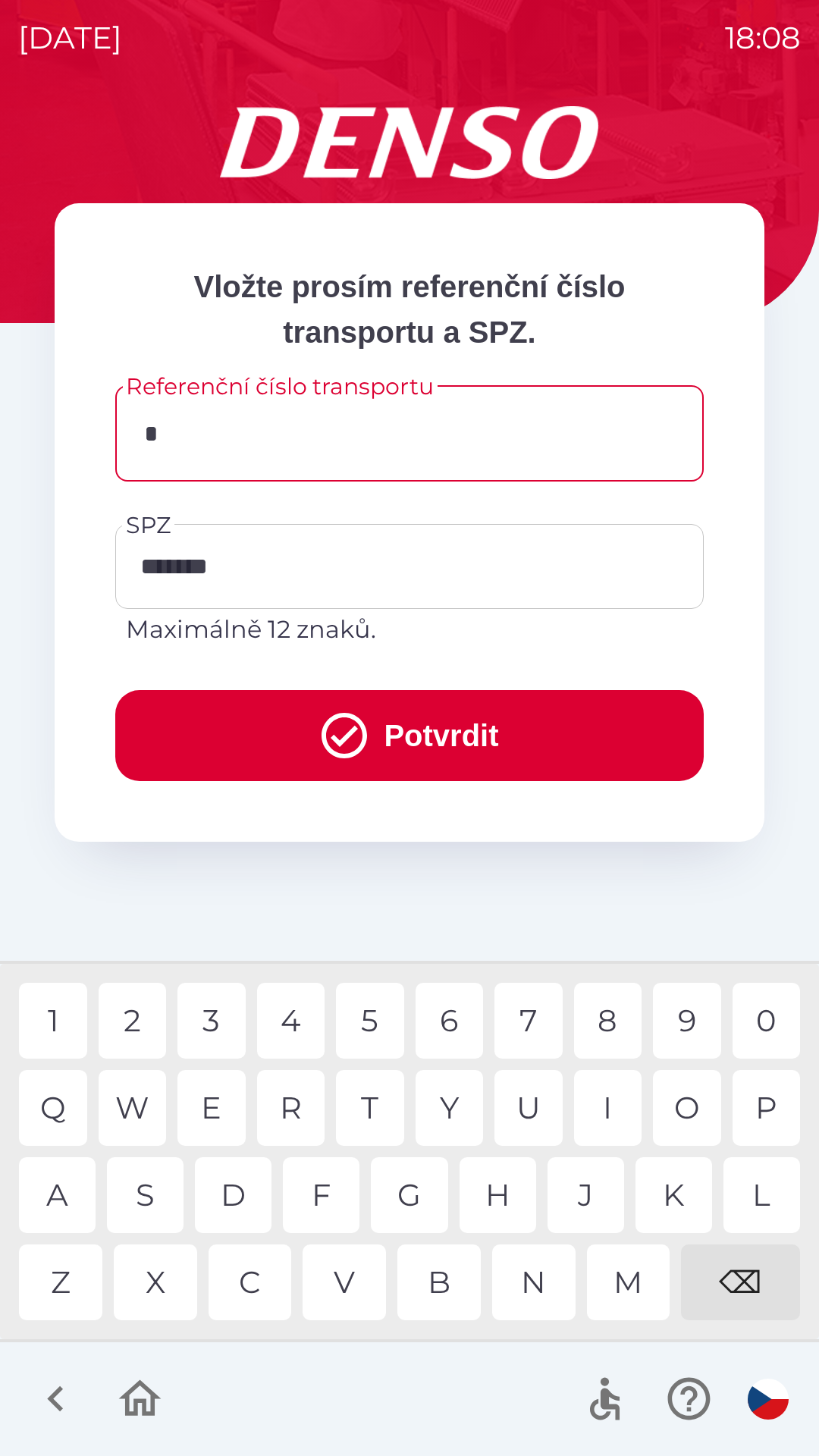
click at [679, 1114] on div "O" at bounding box center [687, 1108] width 69 height 76
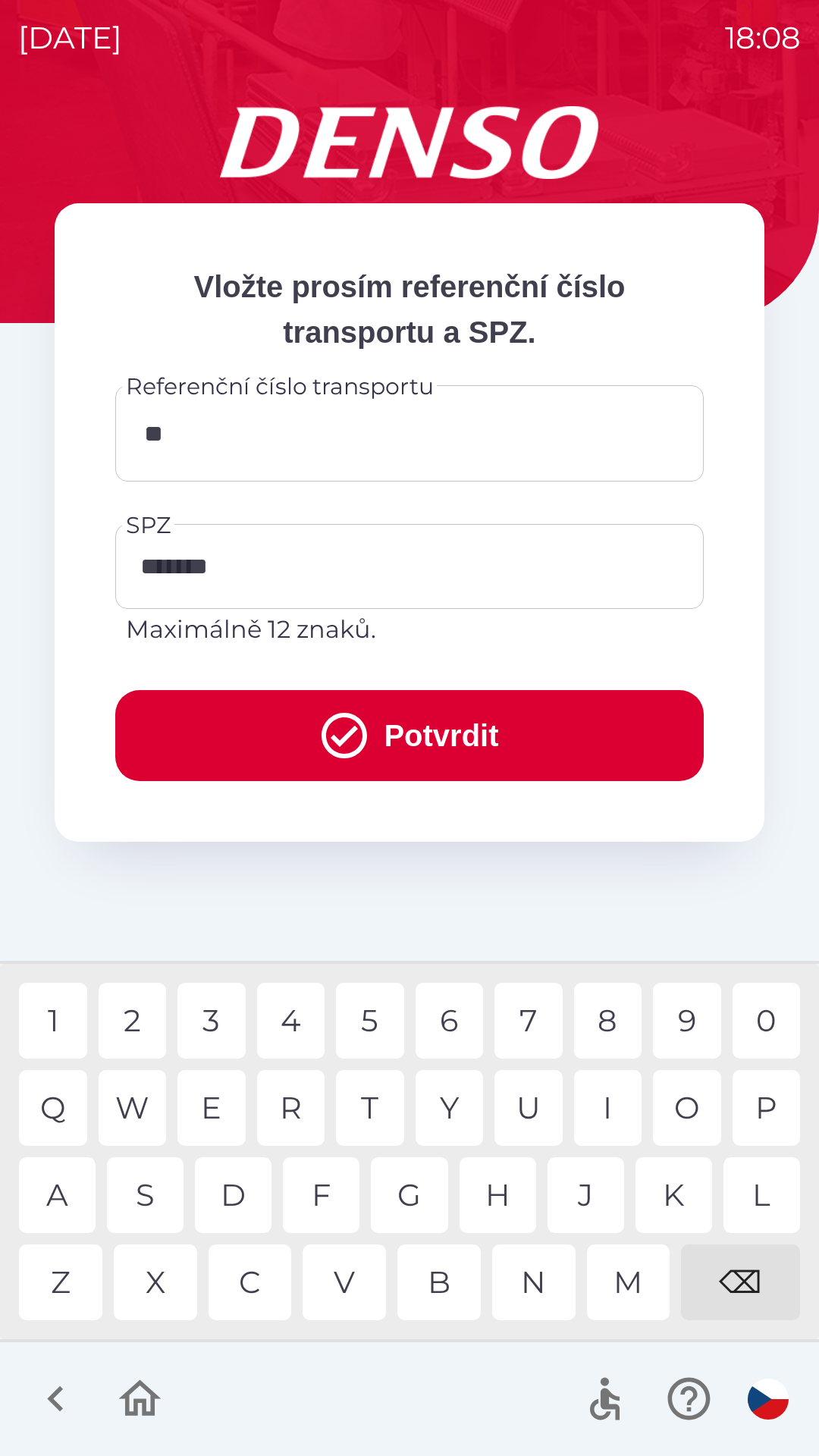
click at [680, 1100] on div "O" at bounding box center [687, 1108] width 69 height 76
click at [285, 1027] on div "4" at bounding box center [291, 1021] width 69 height 76
click at [55, 1022] on div "1" at bounding box center [53, 1021] width 69 height 76
type input "**********"
click at [290, 1031] on div "4" at bounding box center [291, 1021] width 69 height 76
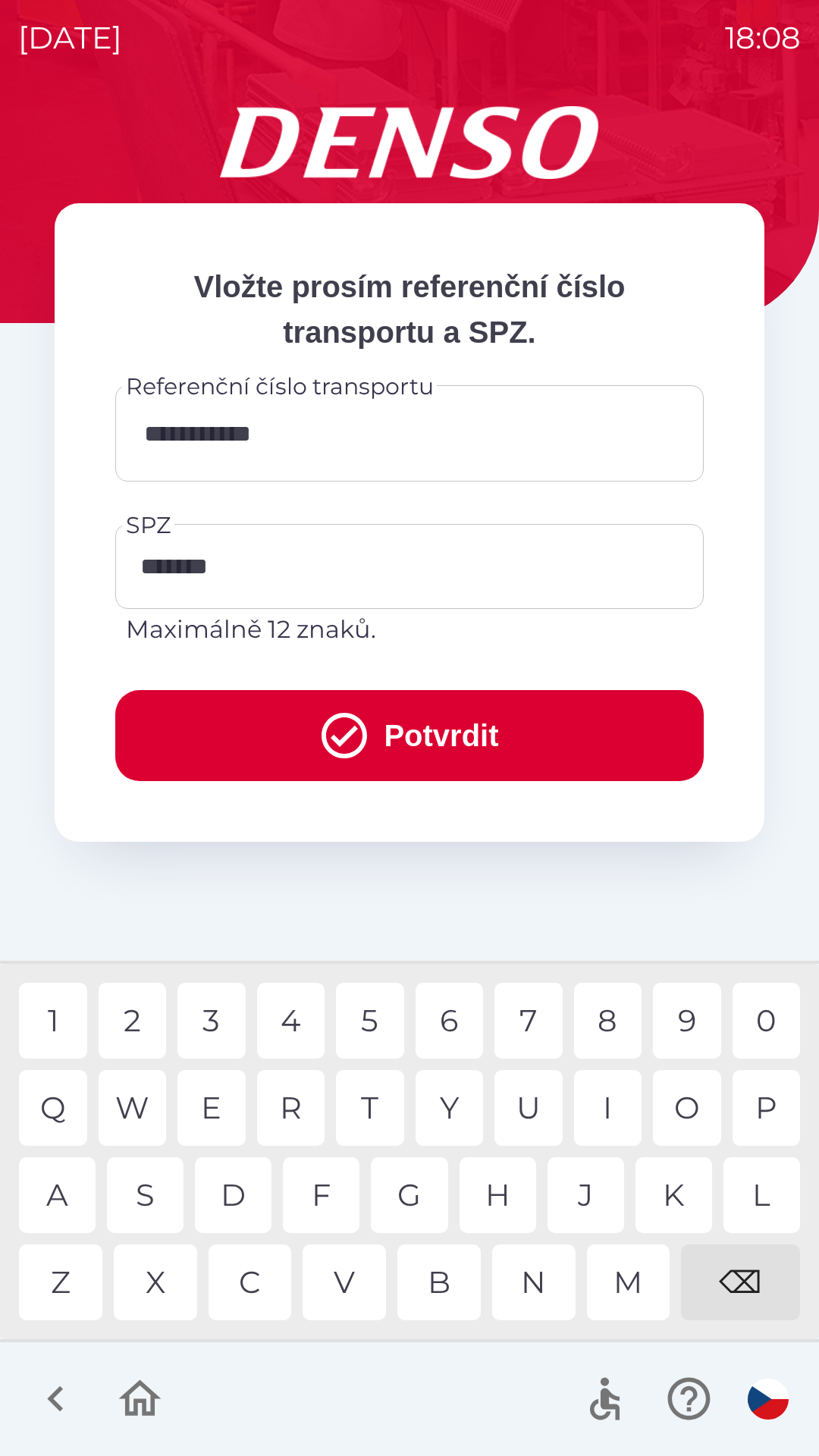
click at [496, 739] on button "Potvrdit" at bounding box center [410, 735] width 588 height 91
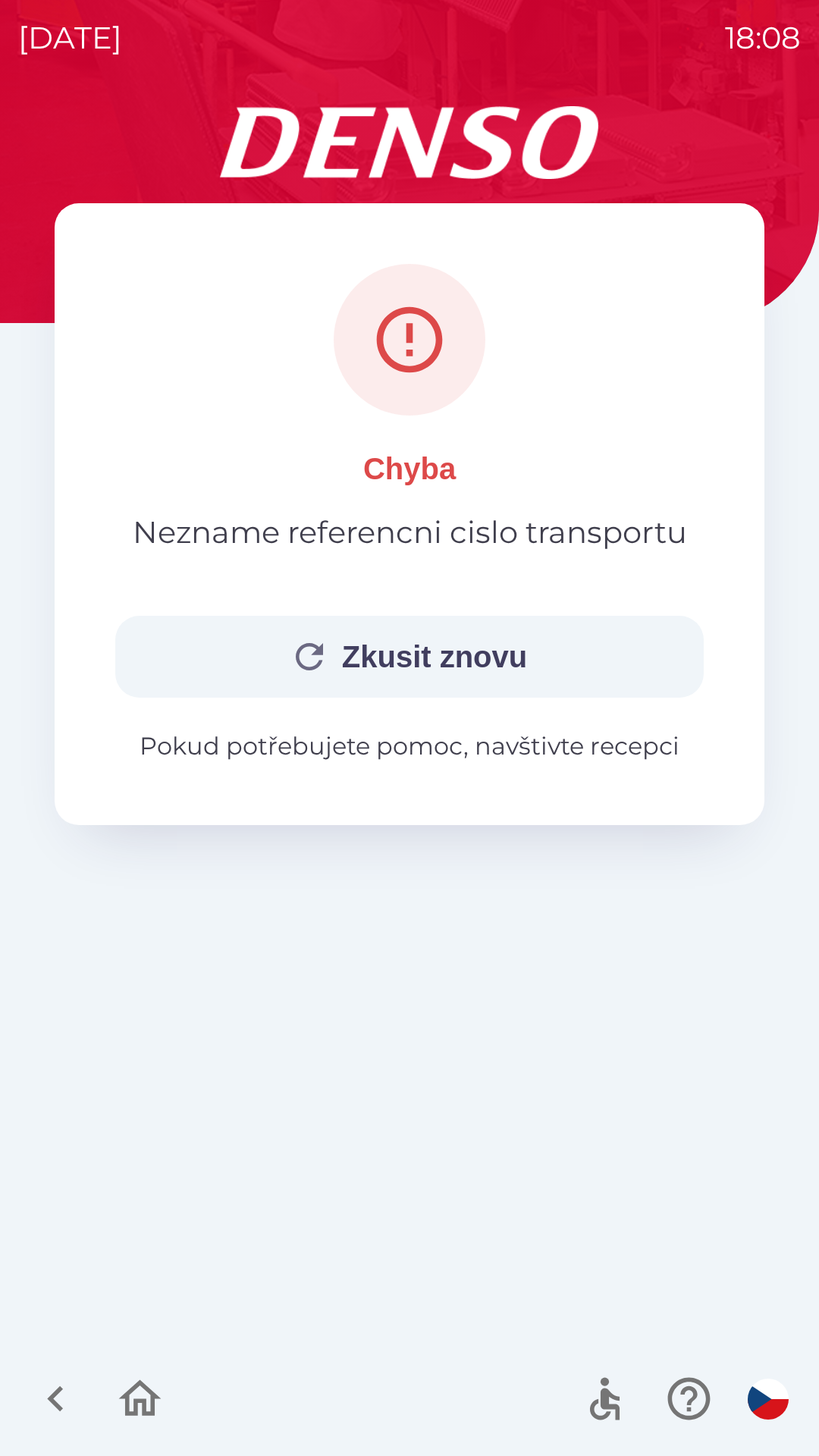
click at [638, 745] on p "Pokud potřebujete pomoc, navštivte recepci" at bounding box center [410, 745] width 588 height 36
click at [540, 747] on p "Pokud potřebujete pomoc, navštivte recepci" at bounding box center [410, 745] width 588 height 36
click at [538, 761] on p "Pokud potřebujete pomoc, navštivte recepci" at bounding box center [410, 745] width 588 height 36
click at [529, 755] on p "Pokud potřebujete pomoc, navštivte recepci" at bounding box center [410, 745] width 588 height 36
click at [358, 752] on p "Pokud potřebujete pomoc, navštivte recepci" at bounding box center [410, 745] width 588 height 36
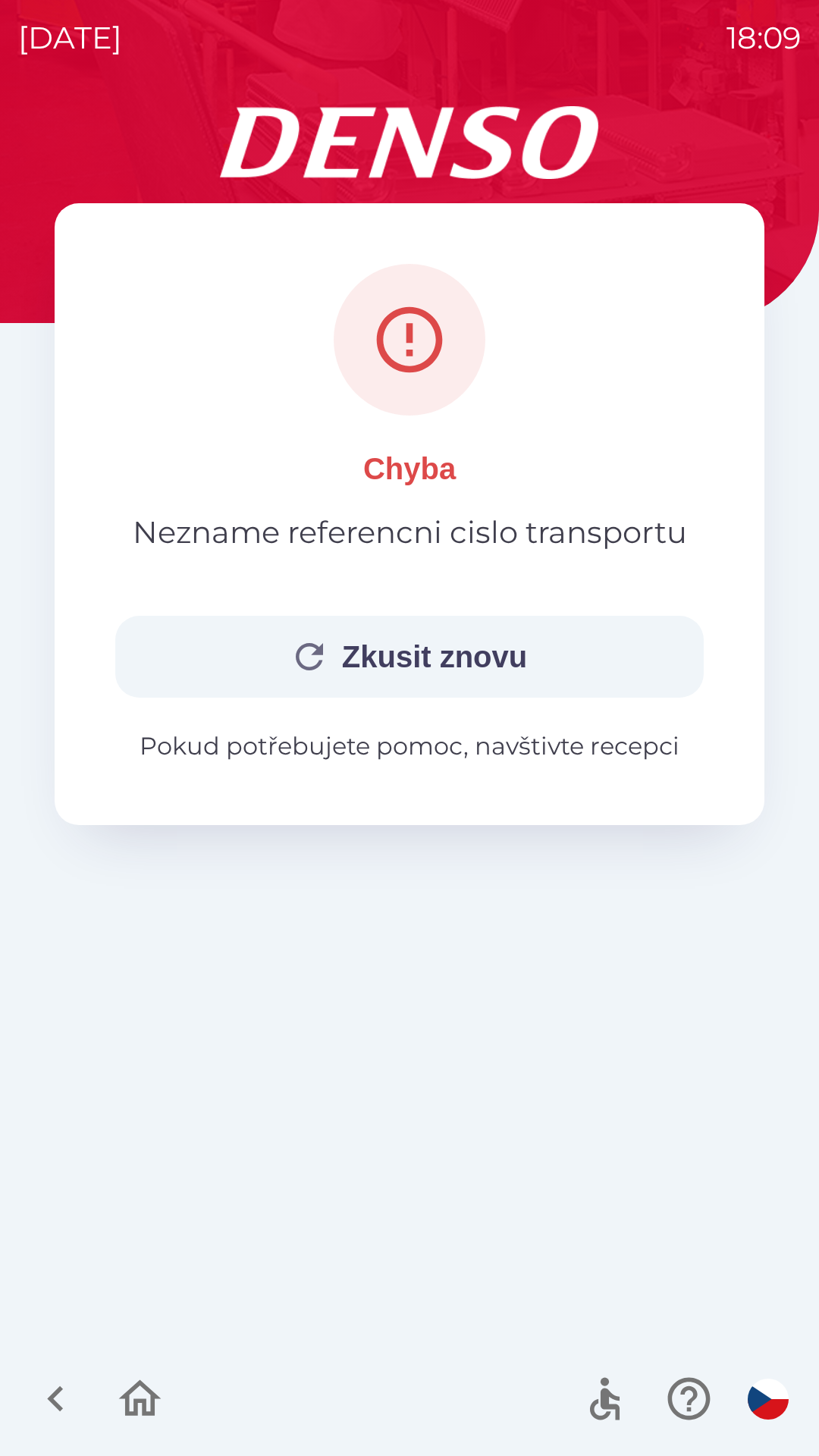
click at [476, 652] on button "Zkusit znovu" at bounding box center [410, 657] width 588 height 82
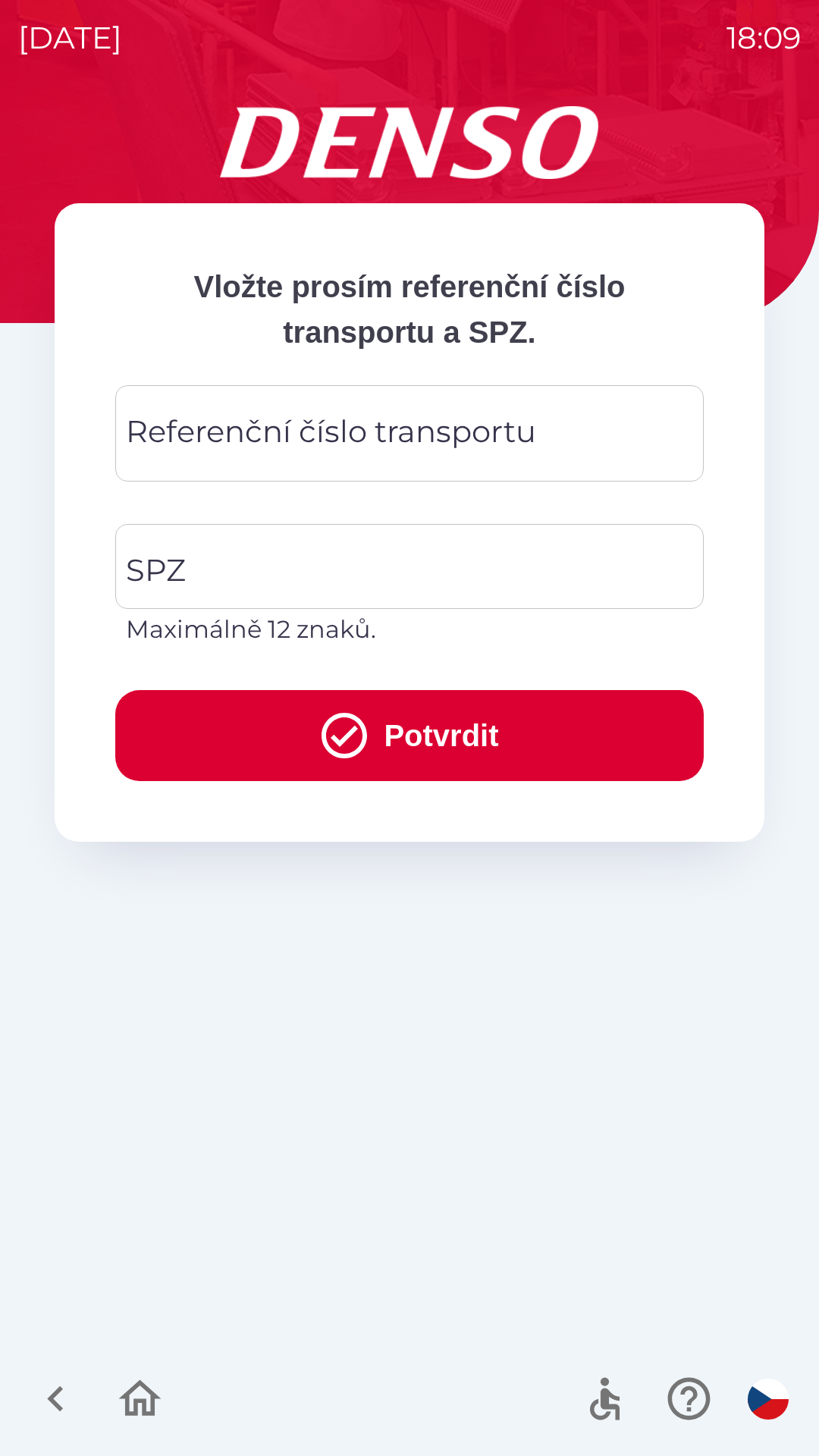
click at [447, 736] on button "Potvrdit" at bounding box center [410, 735] width 588 height 91
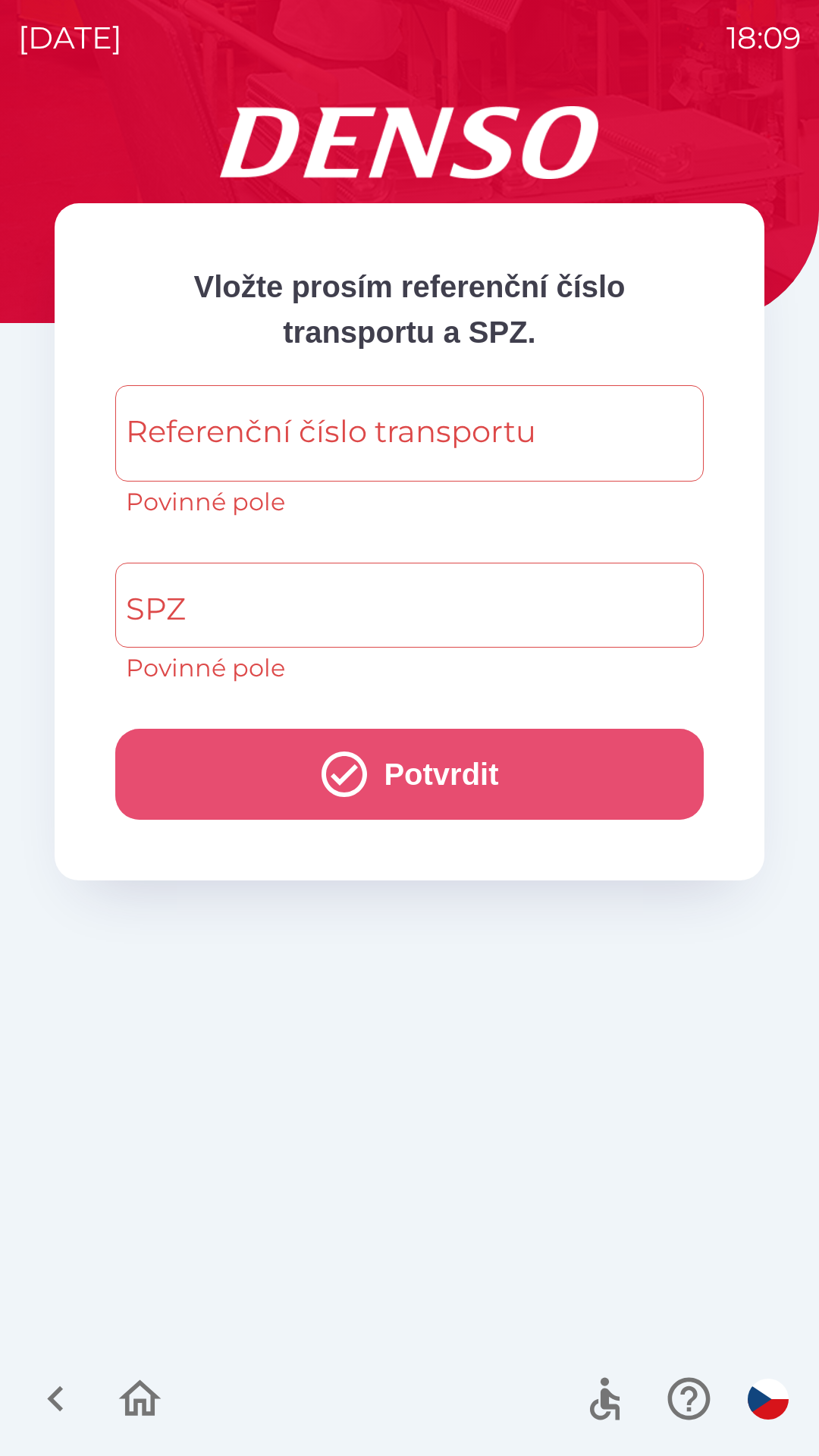
click at [336, 761] on icon "submit" at bounding box center [344, 774] width 55 height 55
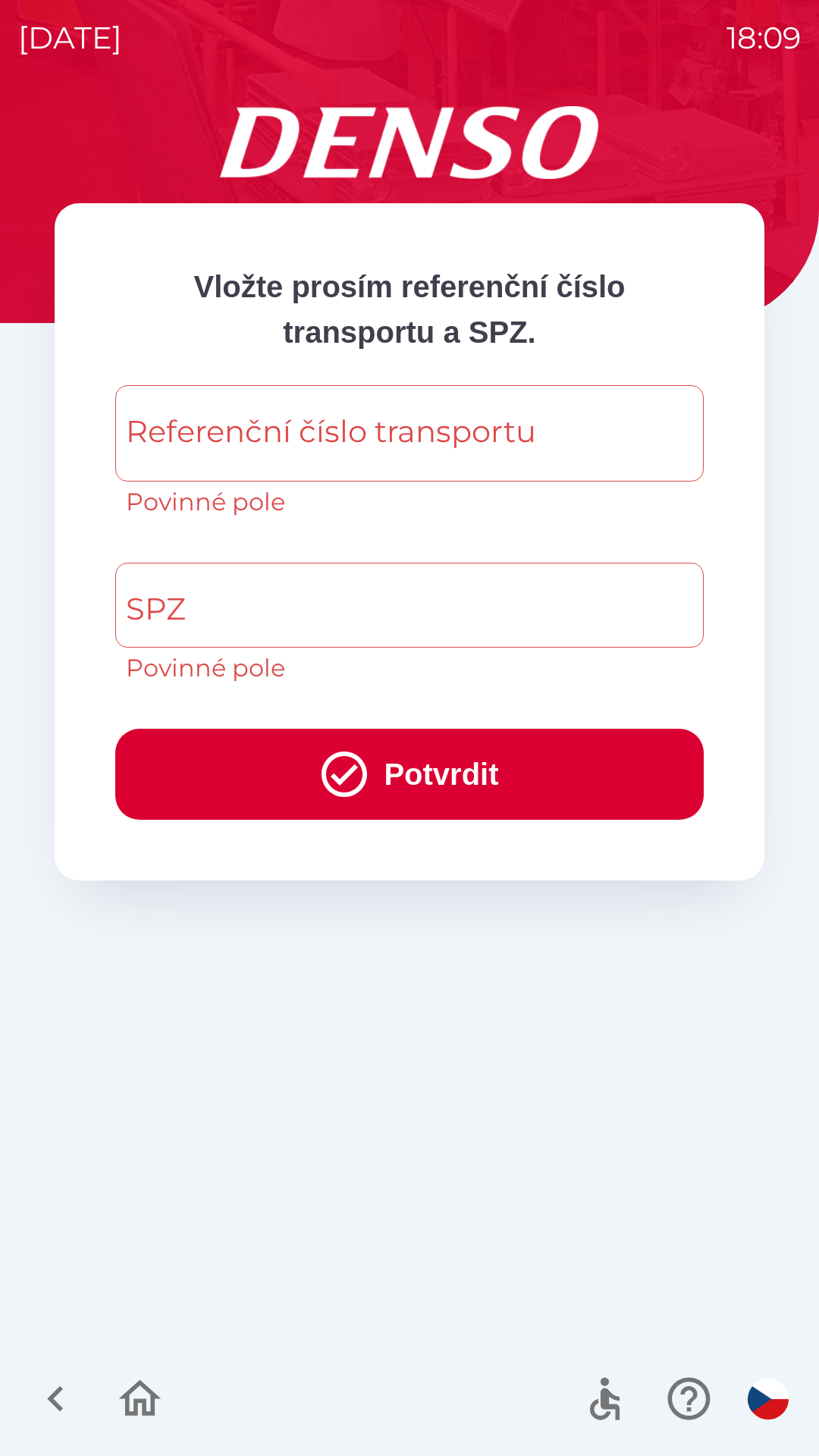
click at [337, 780] on icon "submit" at bounding box center [344, 774] width 45 height 45
click at [334, 790] on icon "submit" at bounding box center [344, 774] width 55 height 55
click at [343, 786] on icon "submit" at bounding box center [344, 774] width 55 height 55
click at [327, 788] on icon "submit" at bounding box center [344, 774] width 55 height 55
click at [328, 782] on icon "submit" at bounding box center [344, 774] width 55 height 55
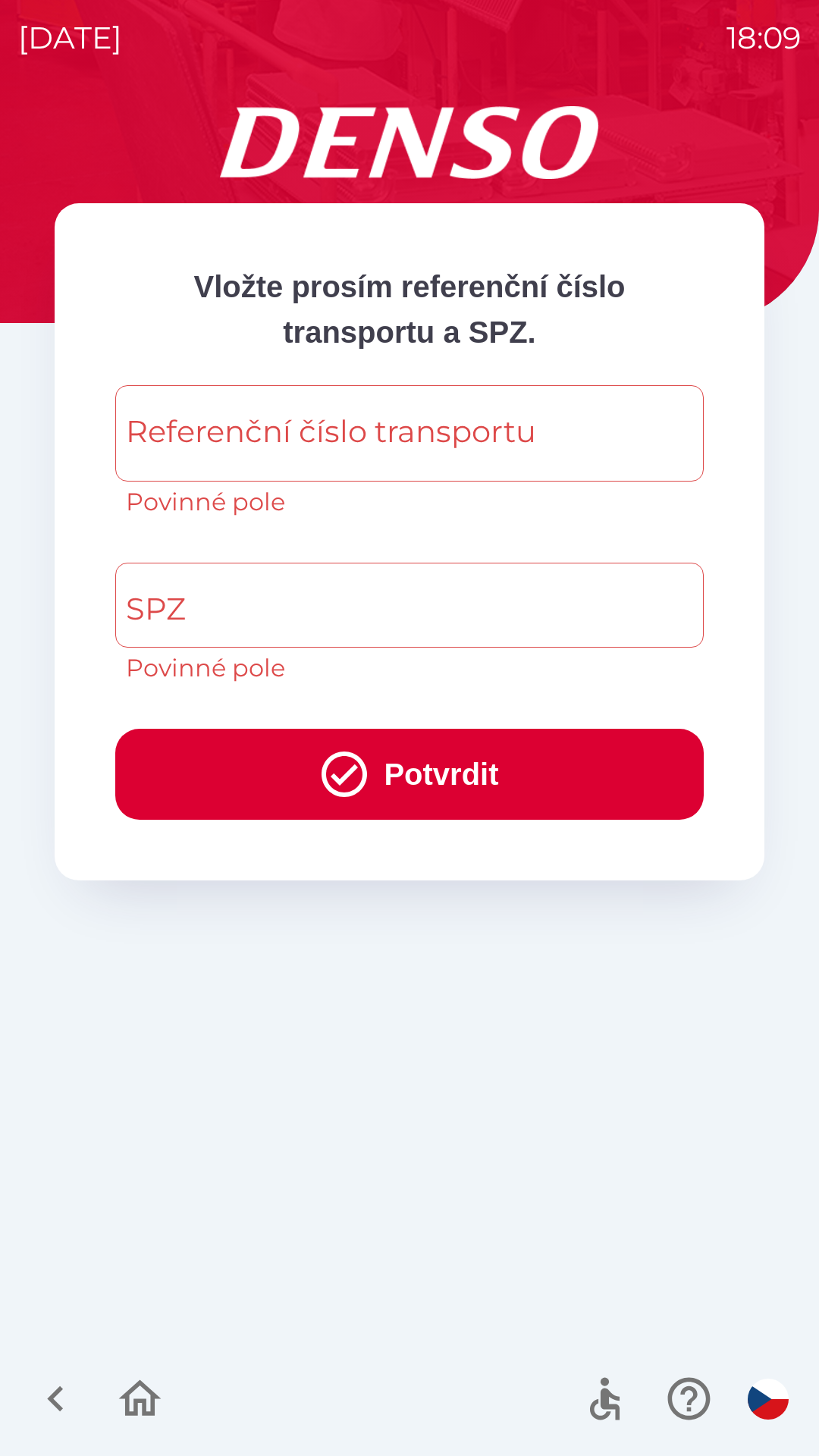
click at [335, 773] on icon "submit" at bounding box center [344, 774] width 55 height 55
